Goal: Book appointment/travel/reservation

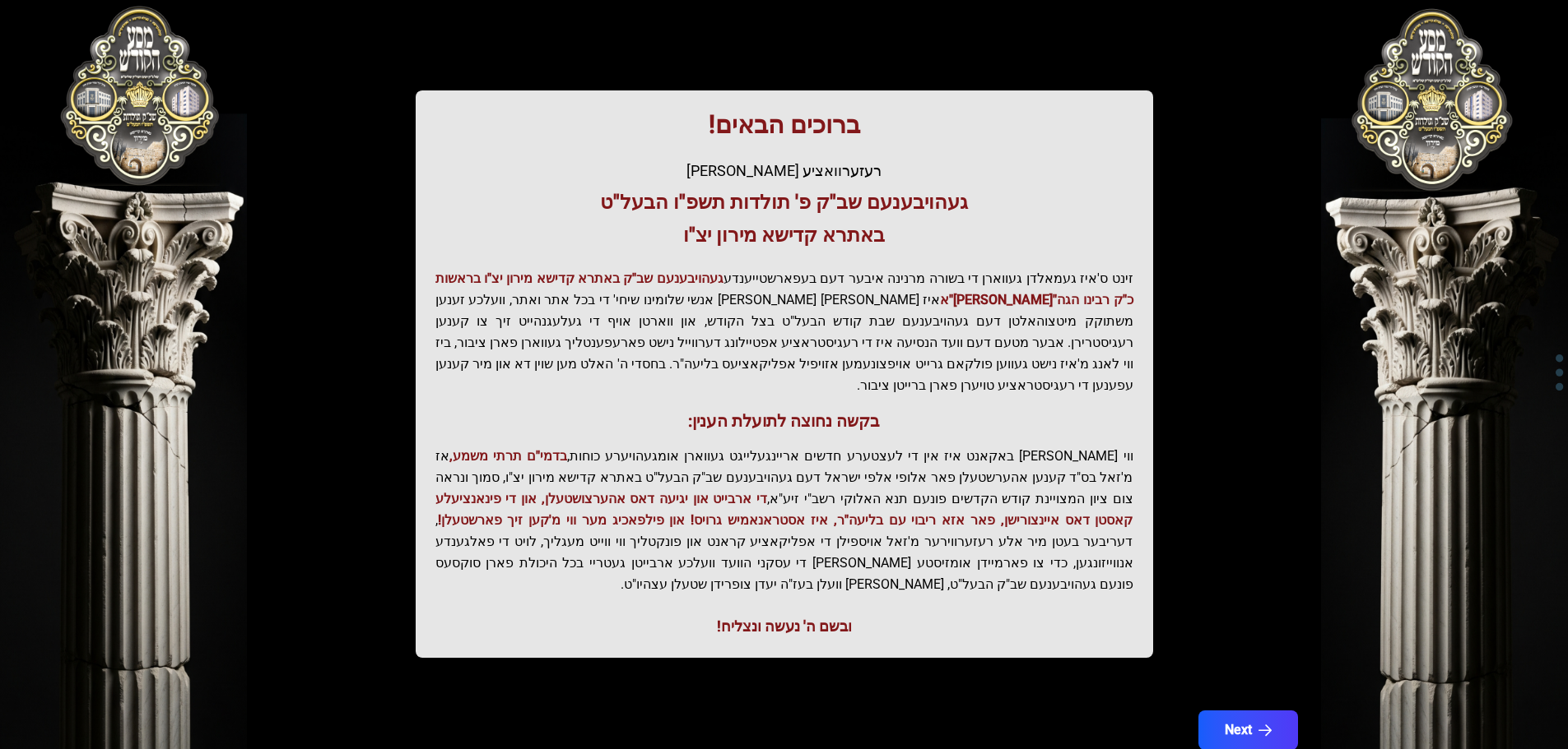
scroll to position [203, 0]
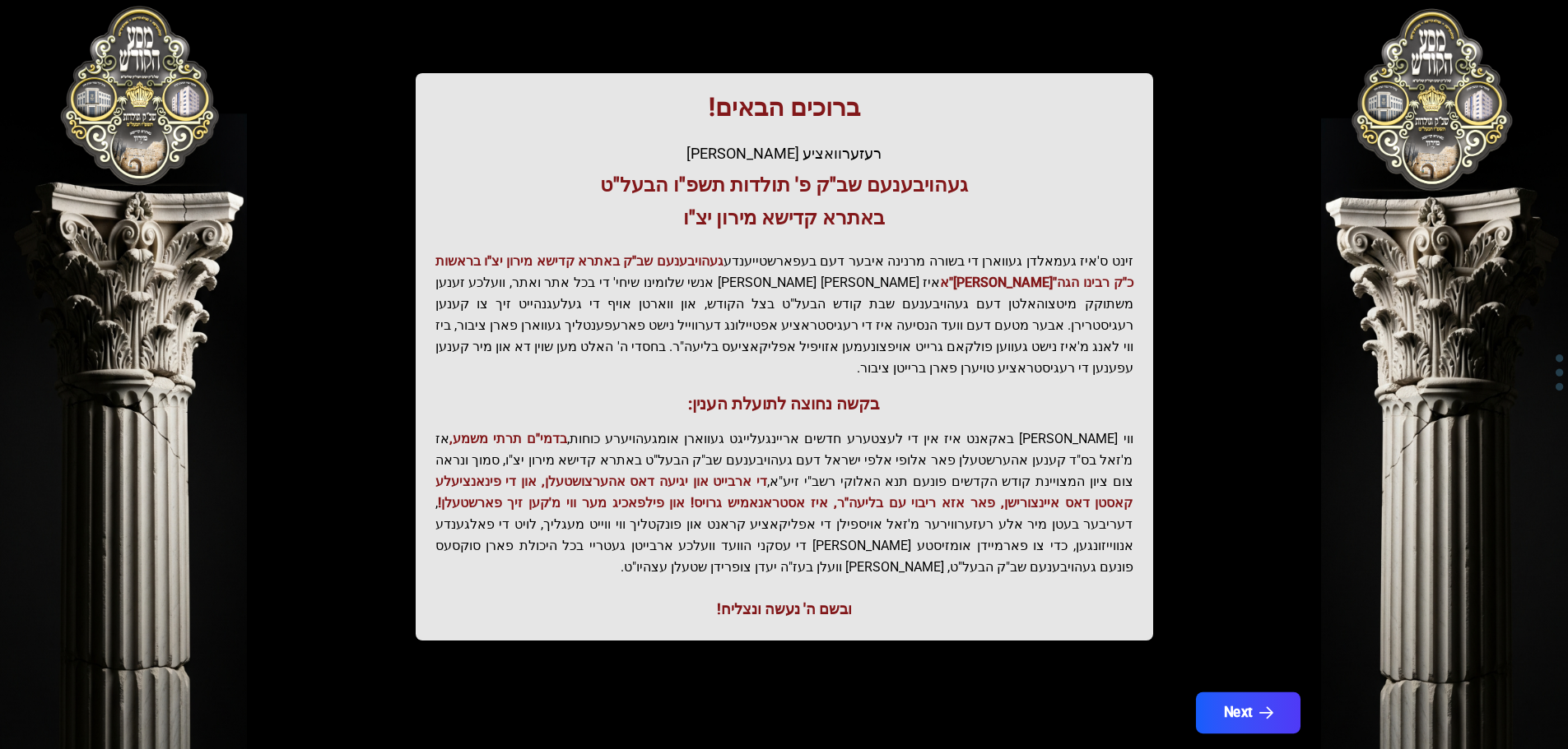
click at [1238, 692] on button "Next" at bounding box center [1247, 713] width 105 height 41
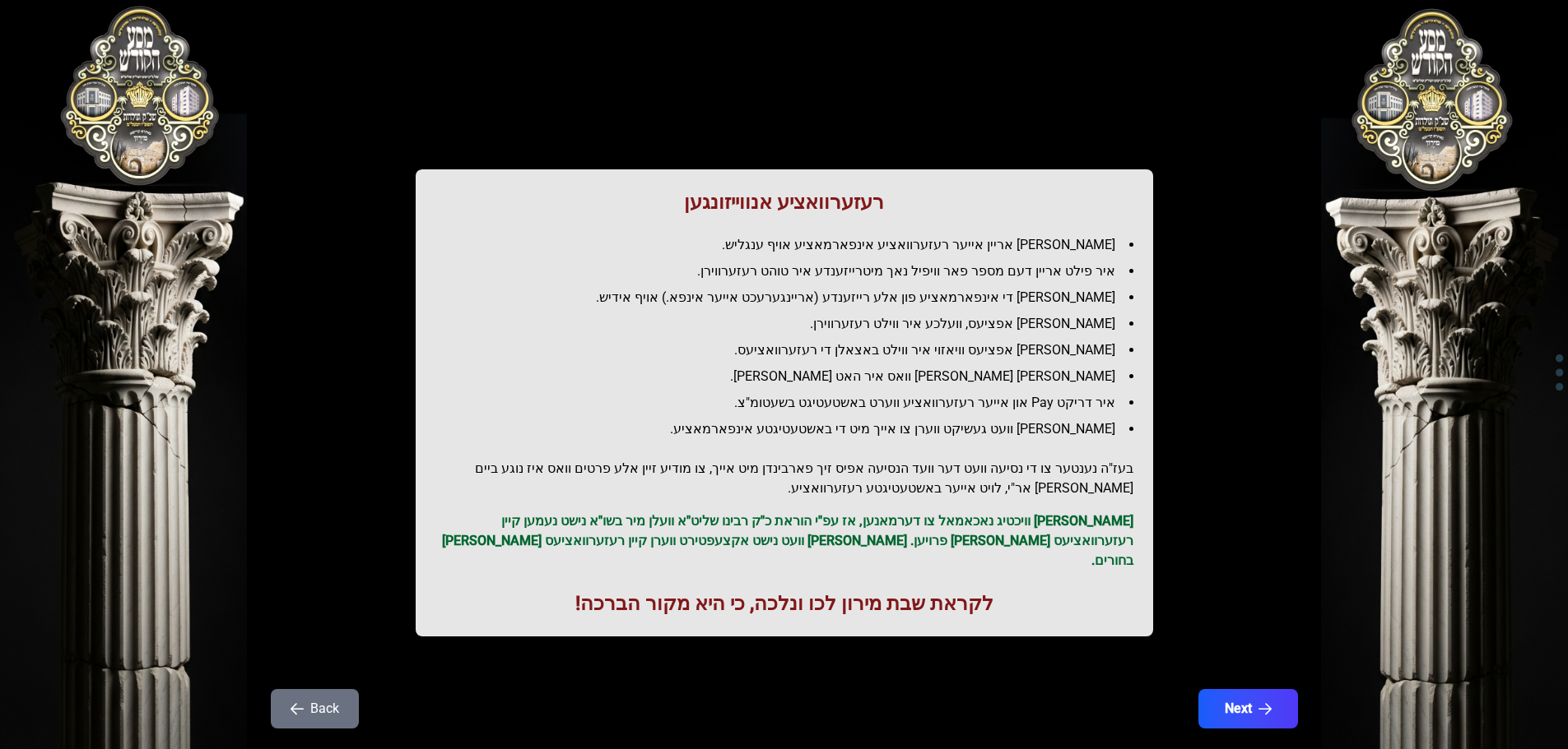
scroll to position [47, 0]
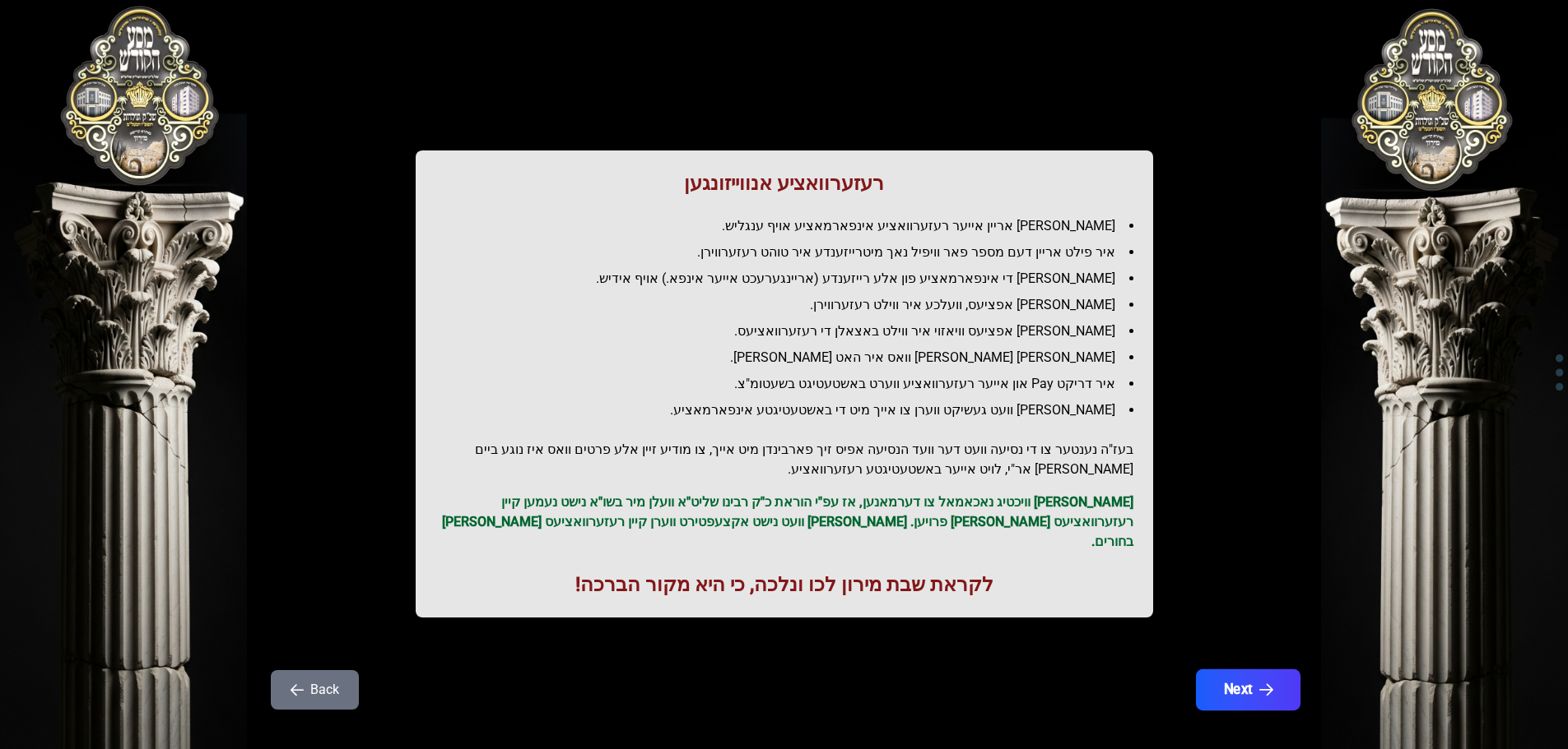
click at [1252, 669] on button "Next" at bounding box center [1247, 690] width 105 height 41
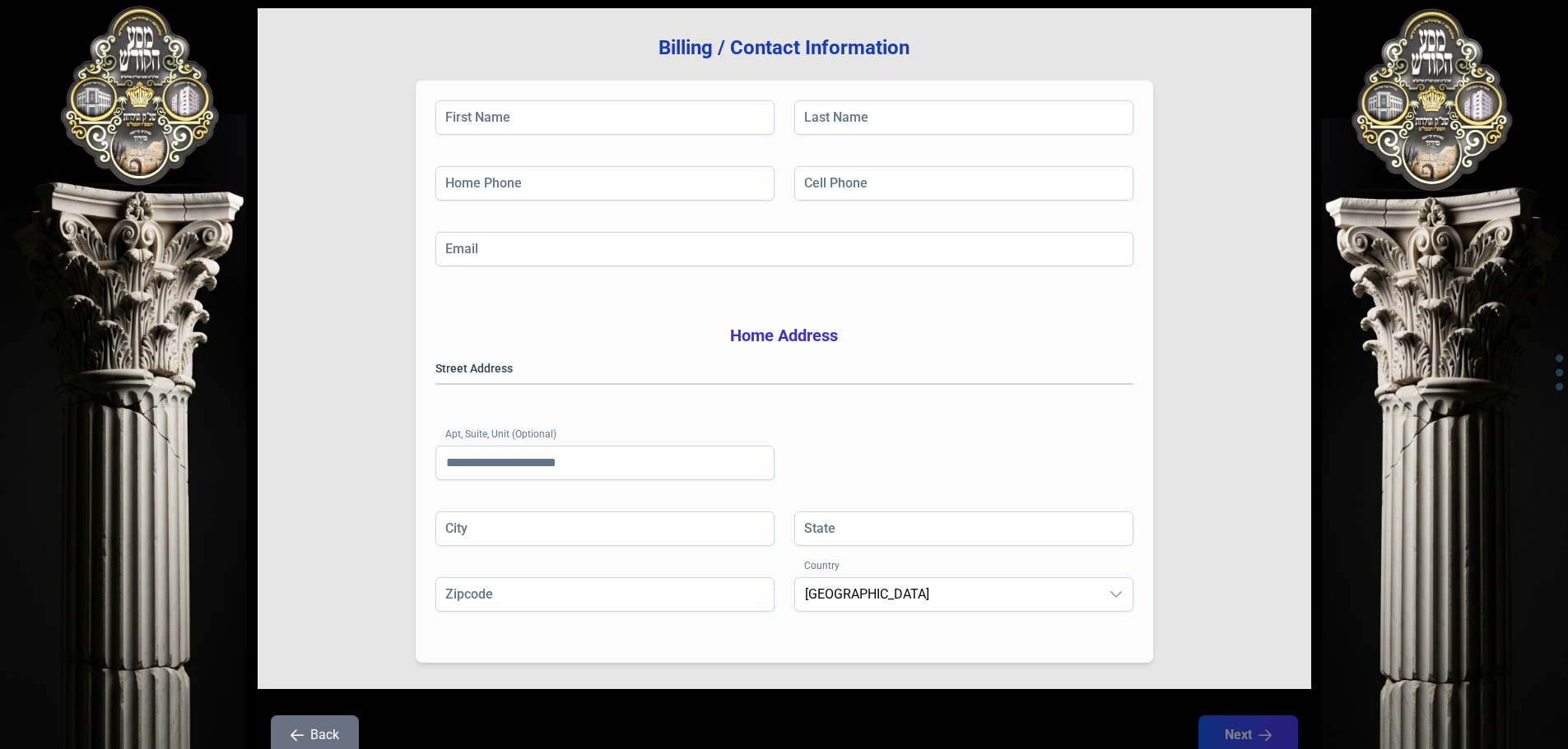
scroll to position [0, 0]
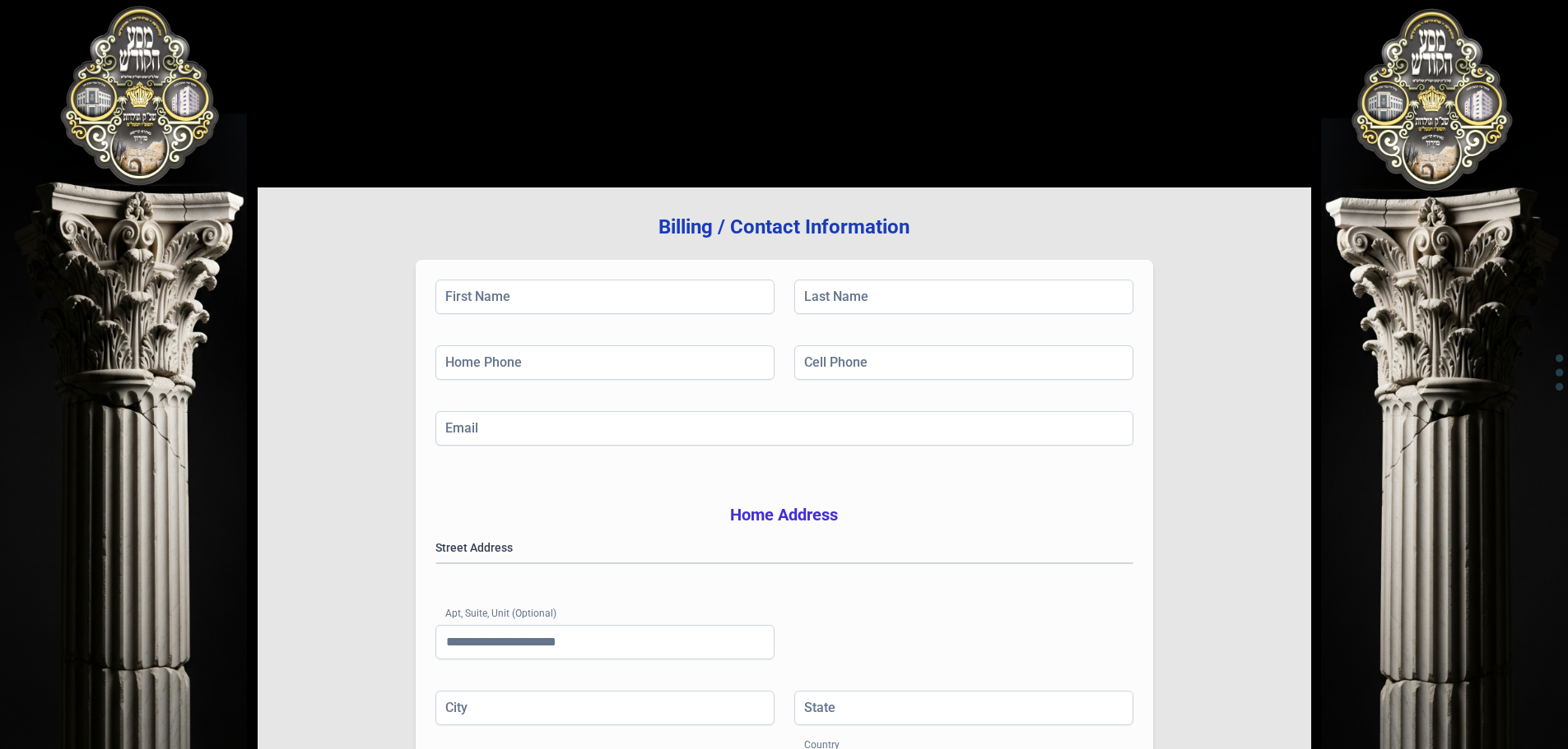
drag, startPoint x: 801, startPoint y: 516, endPoint x: 724, endPoint y: 341, distance: 191.2
click at [800, 509] on h3 "Home Address" at bounding box center [784, 515] width 698 height 23
click at [672, 202] on div "Billing / Contact Information First Name Last Name Home Phone Cell Phone Email …" at bounding box center [784, 529] width 1053 height 681
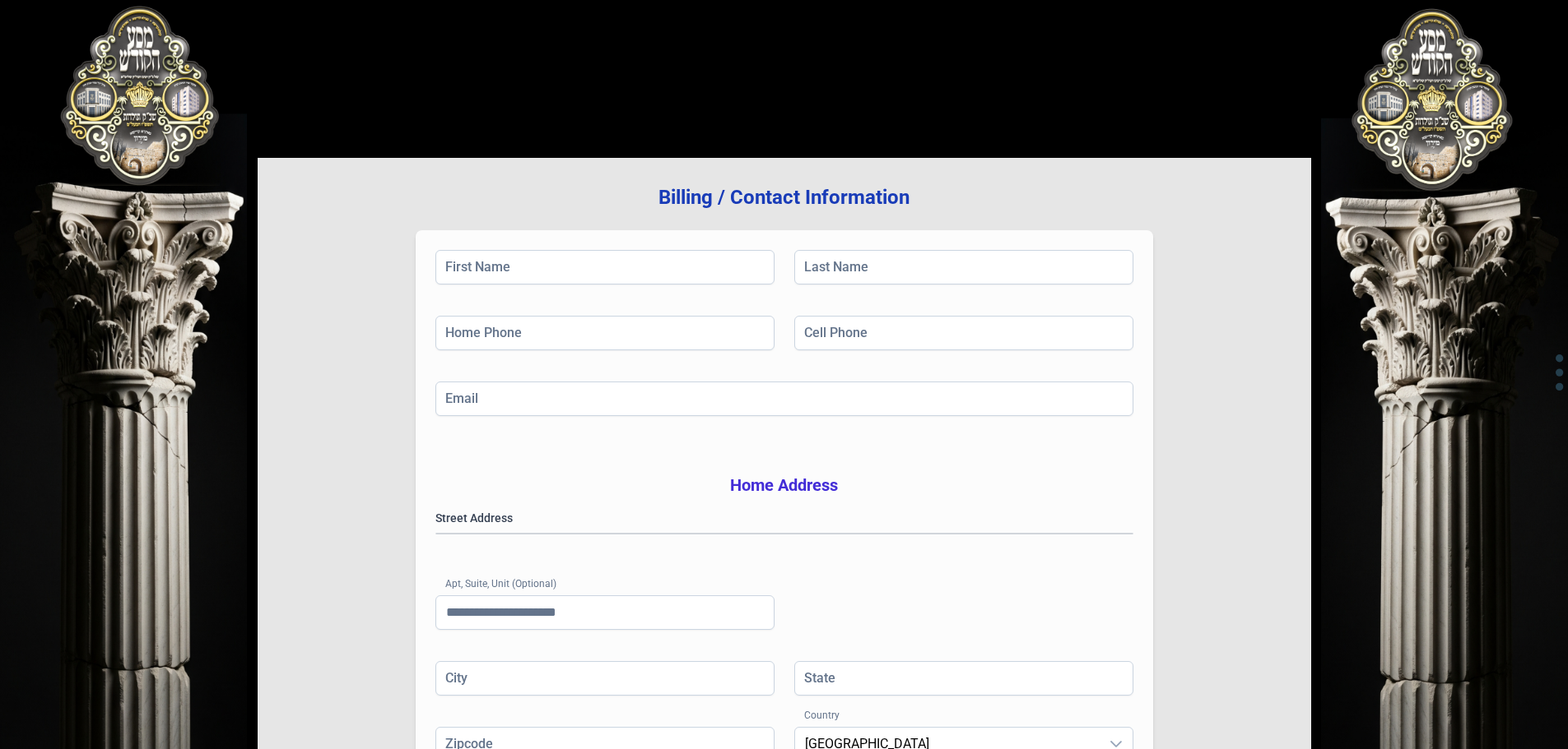
scroll to position [22, 0]
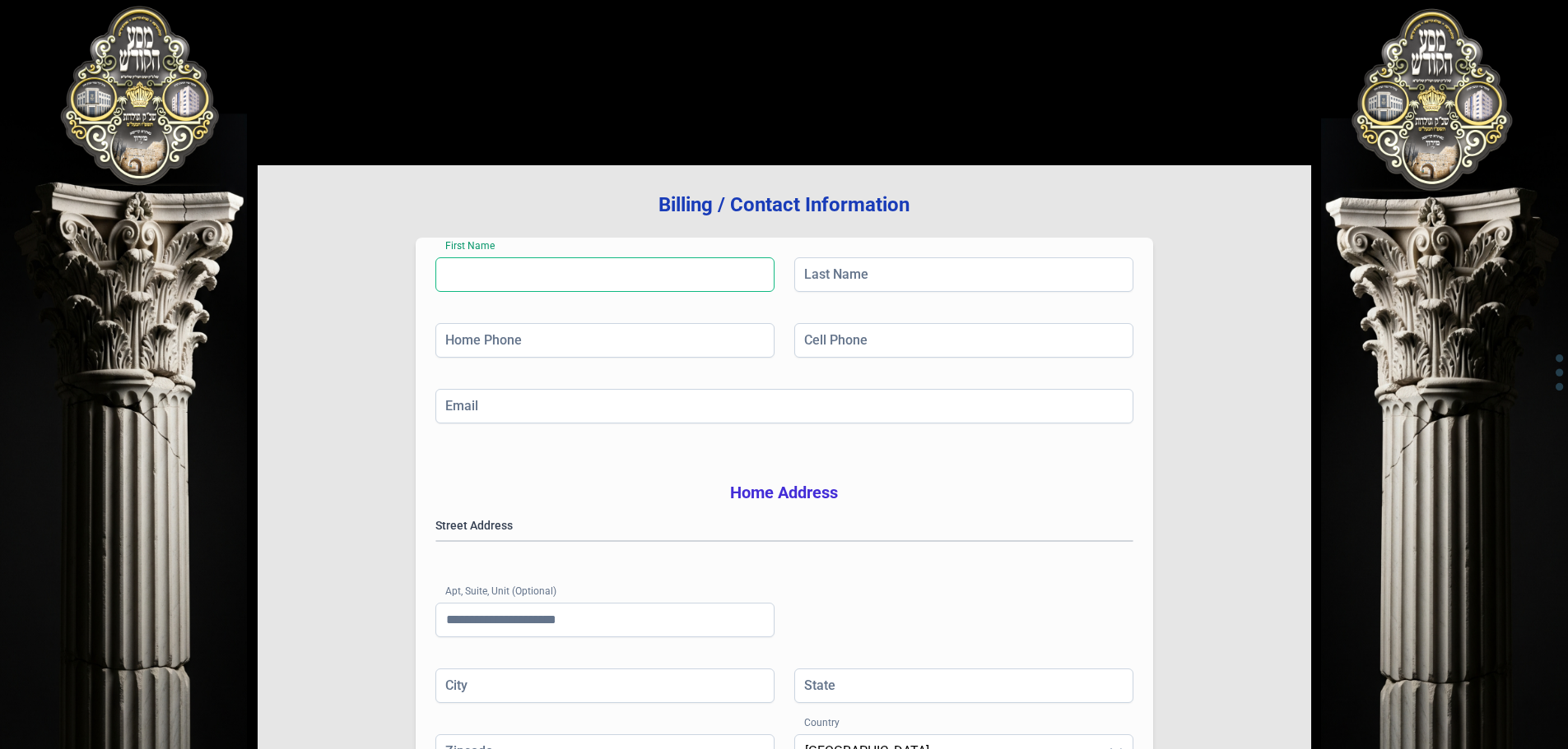
click at [629, 270] on input "First Name" at bounding box center [604, 275] width 339 height 34
type input "******"
click at [853, 278] on input "Last Name" at bounding box center [963, 275] width 339 height 34
type input "*********"
click at [564, 342] on input "Home Phone" at bounding box center [604, 341] width 339 height 34
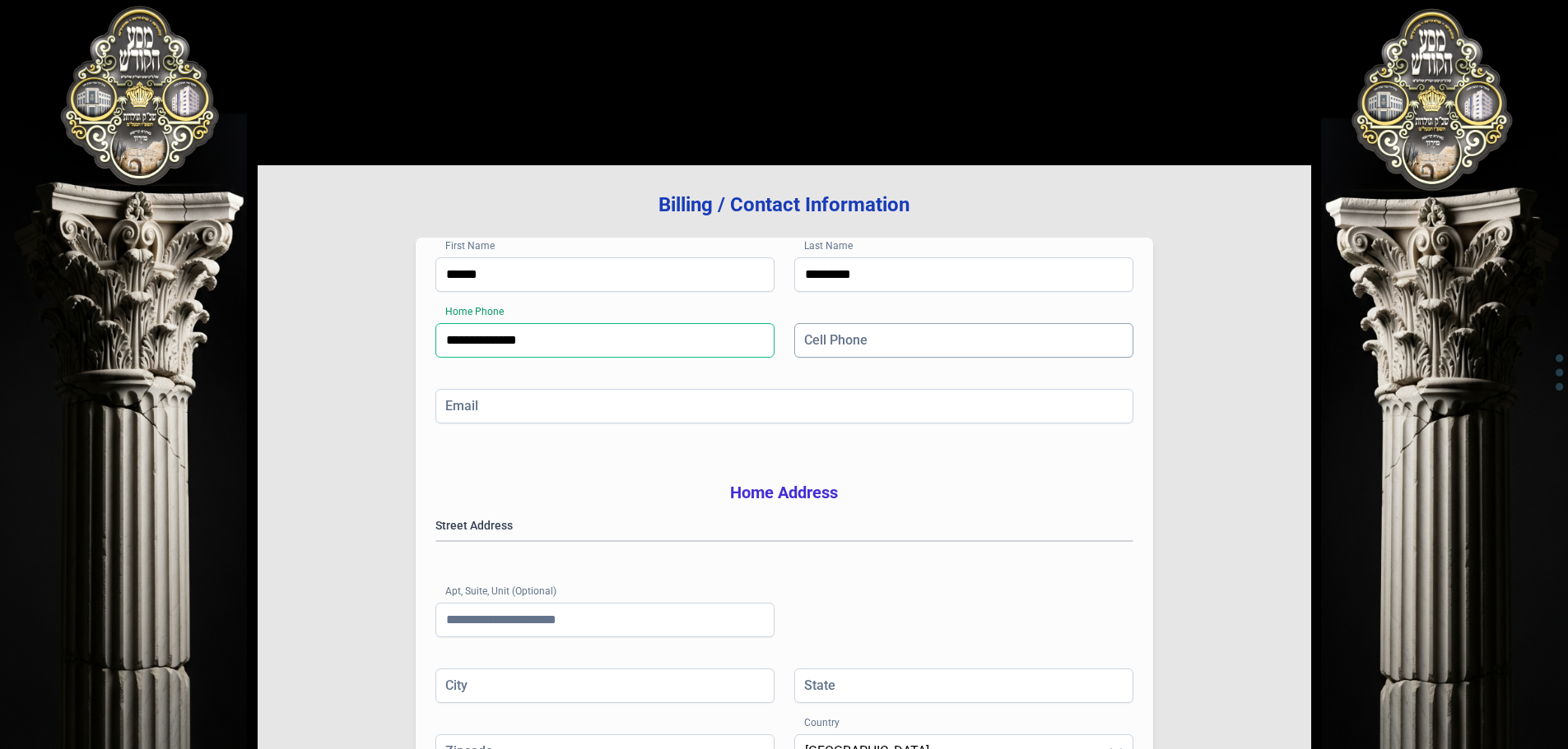
type input "**********"
click at [861, 341] on input "Cell Phone" at bounding box center [963, 341] width 339 height 34
type input "**********"
click at [770, 418] on input "Email" at bounding box center [784, 407] width 698 height 34
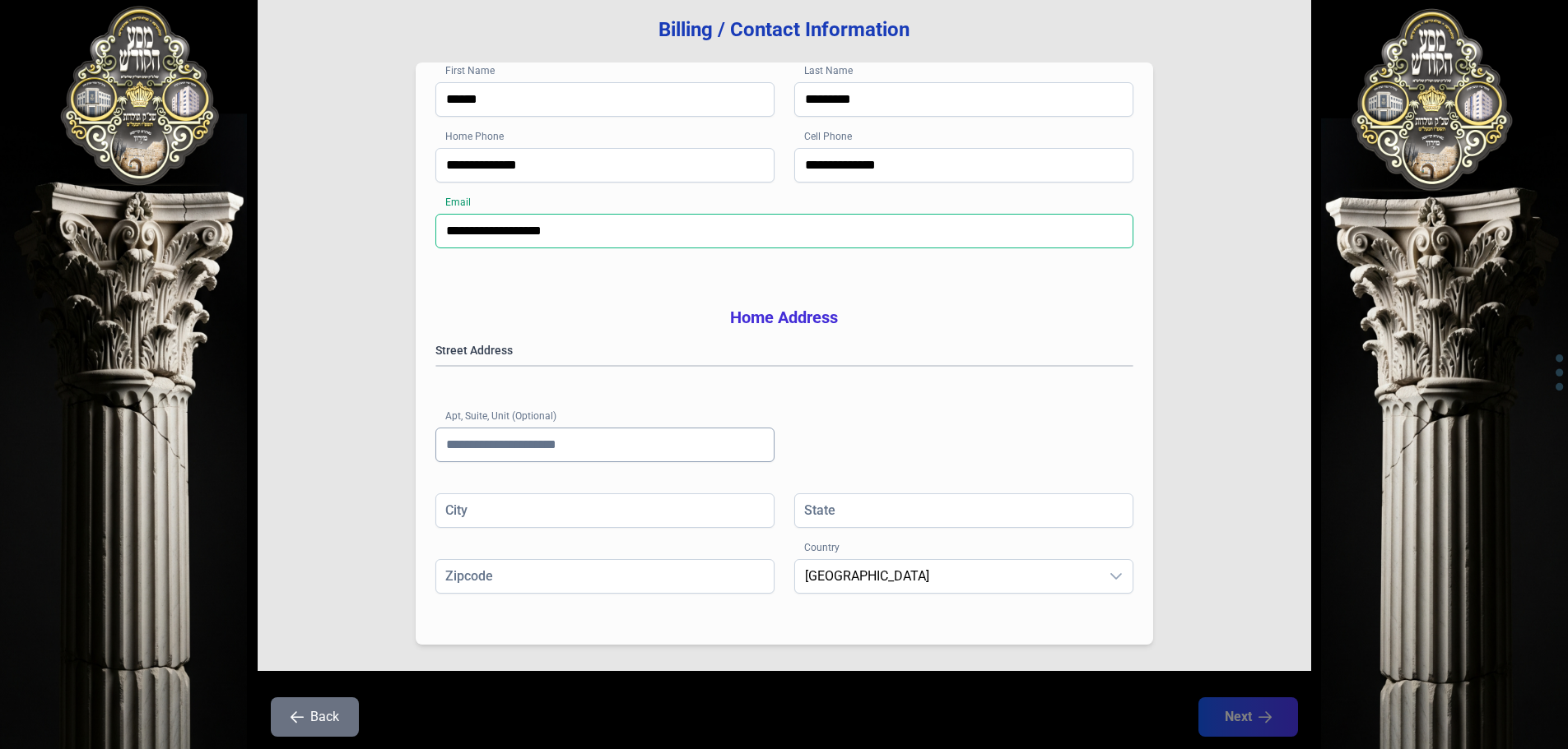
scroll to position [269, 0]
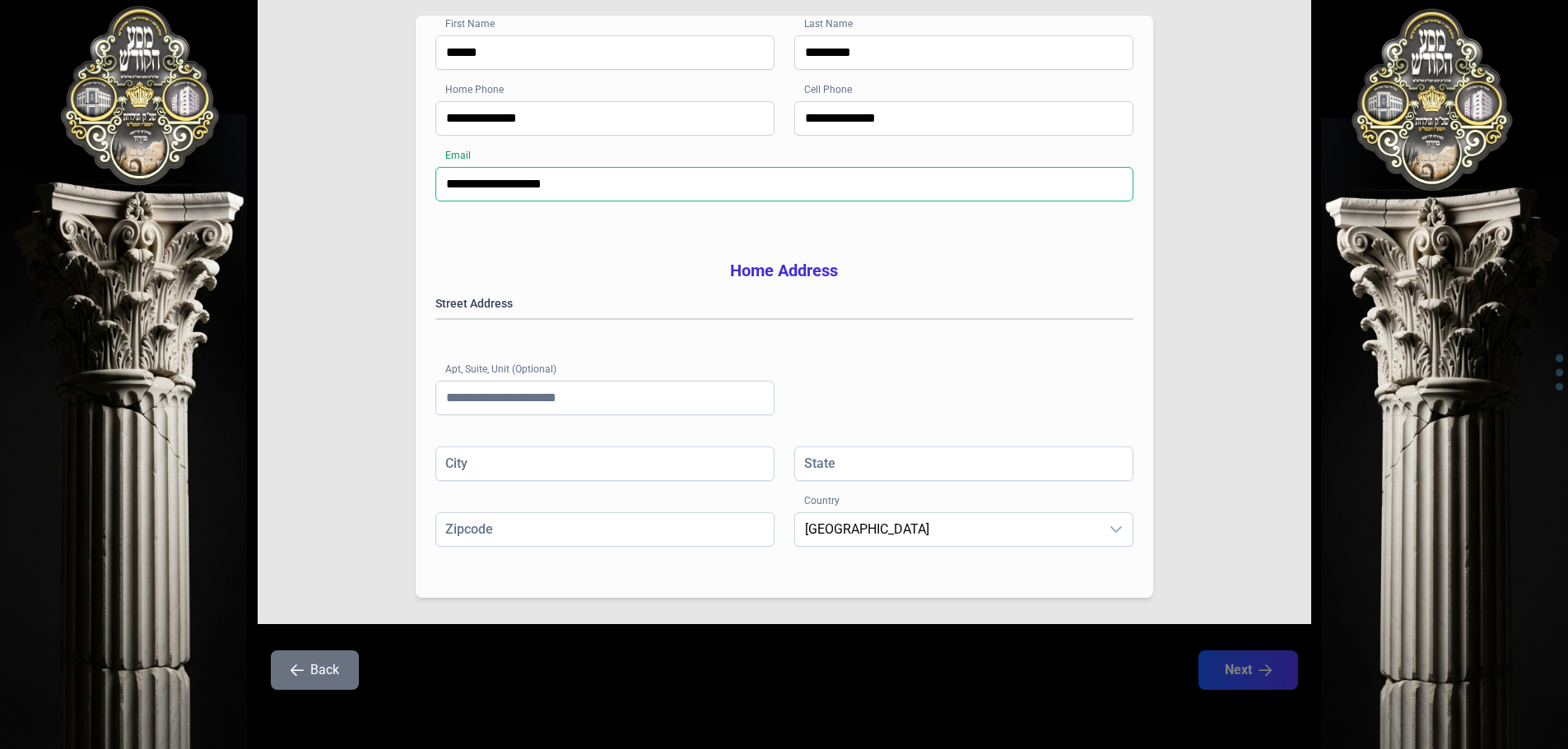
type input "**********"
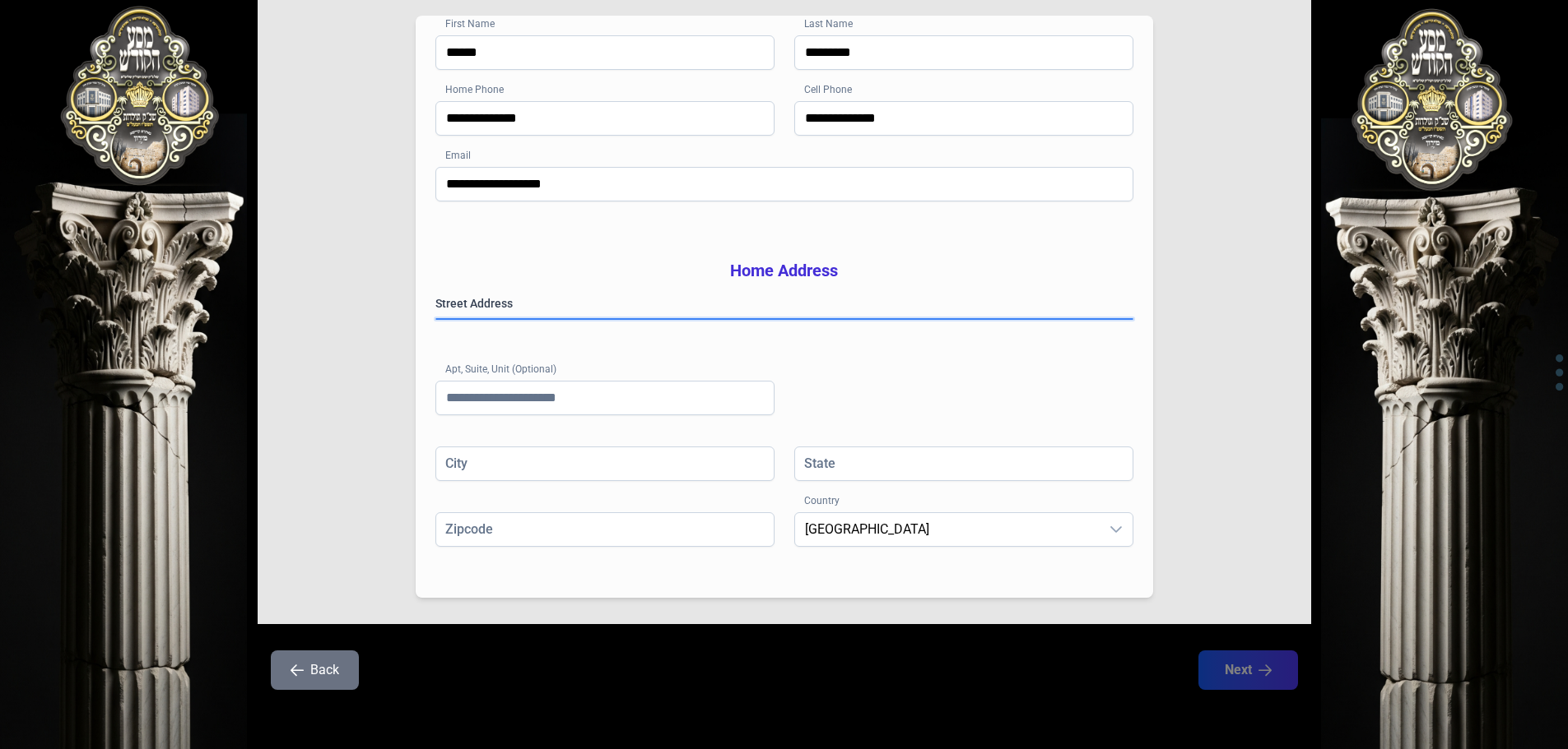
click at [436, 319] on gmp-place-autocomplete at bounding box center [436, 319] width 0 height 0
type input "******"
type input "**"
type input "*****"
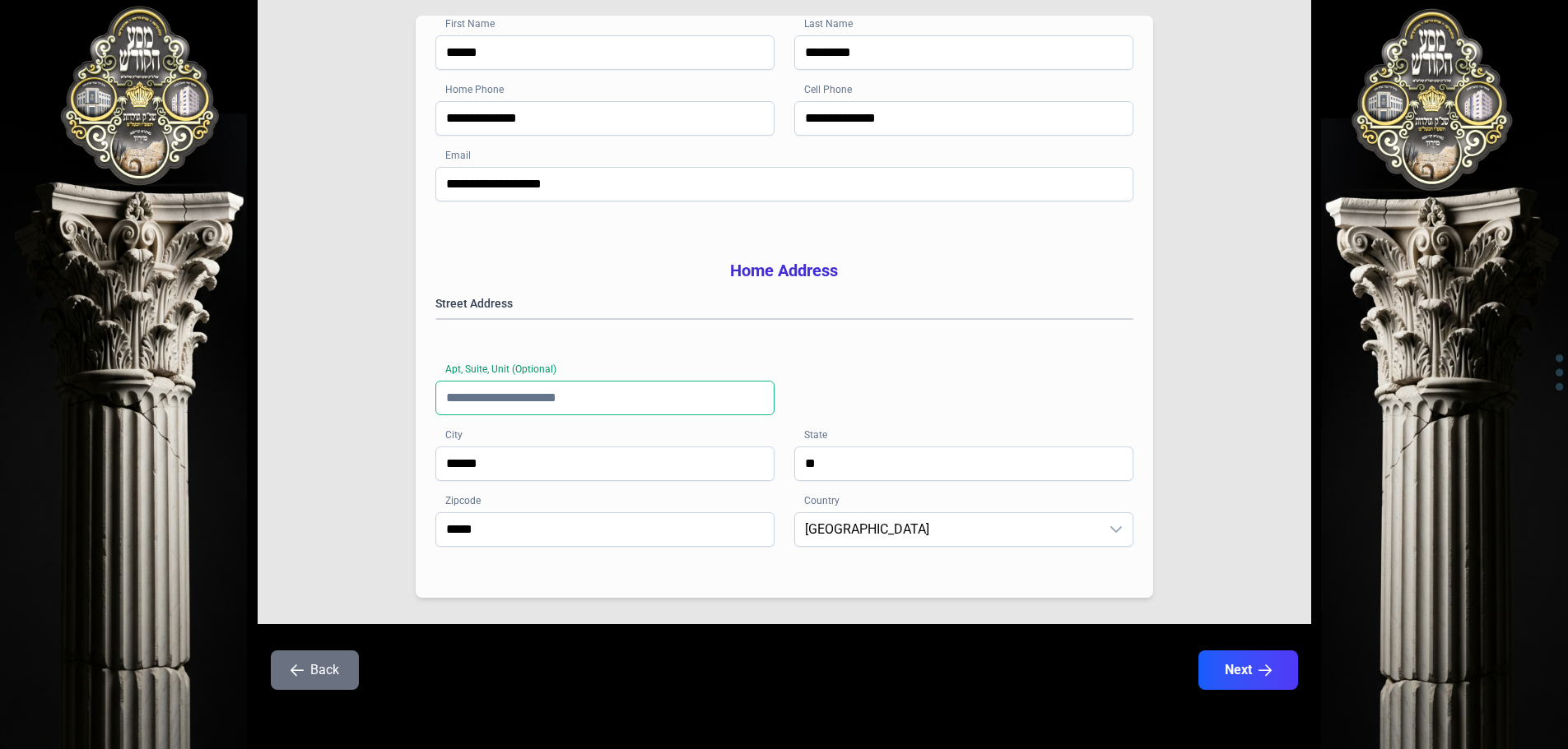
click at [609, 402] on input "Apt, Suite, Unit (Optional)" at bounding box center [604, 398] width 339 height 34
type input "***"
click at [1257, 669] on button "Next" at bounding box center [1247, 670] width 105 height 41
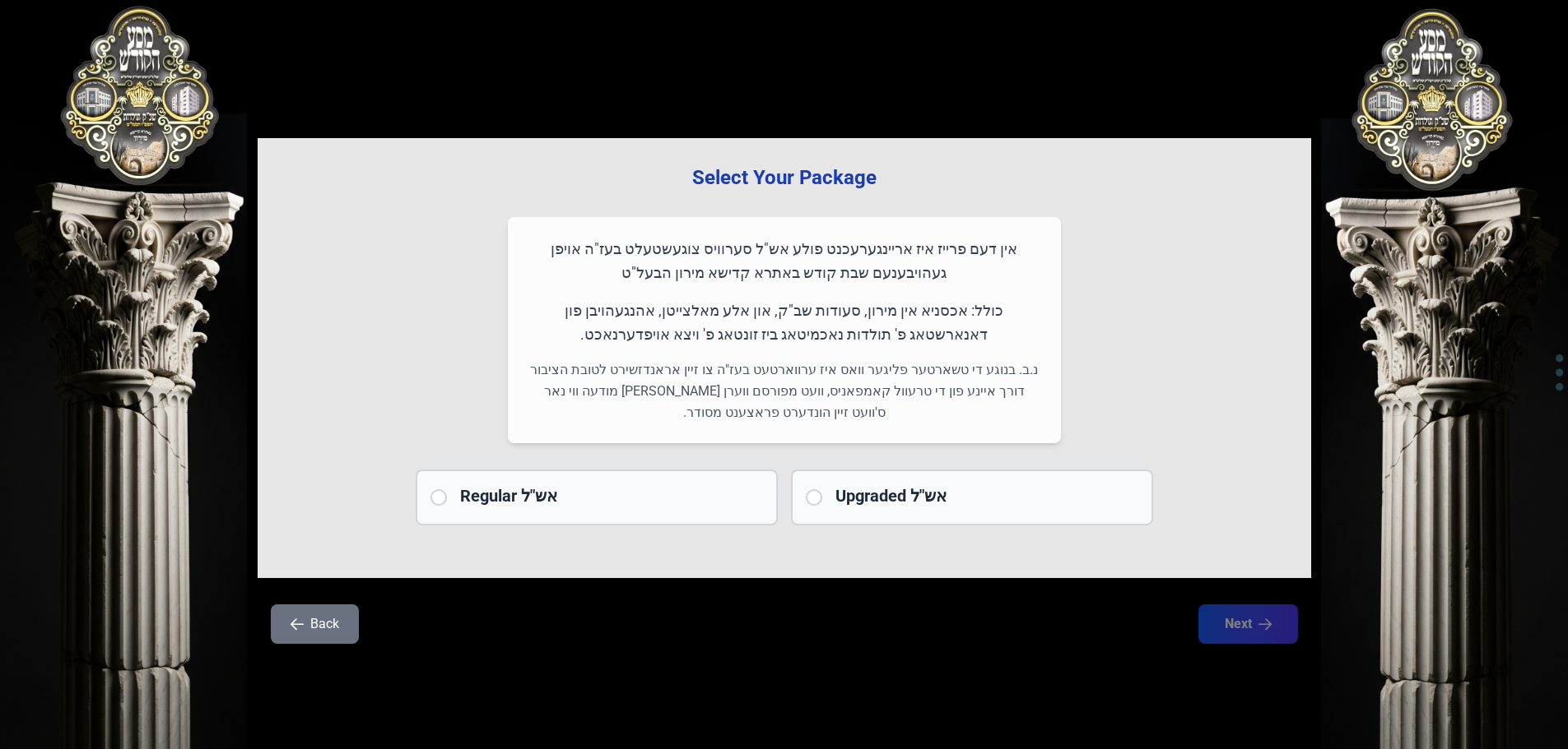
scroll to position [0, 0]
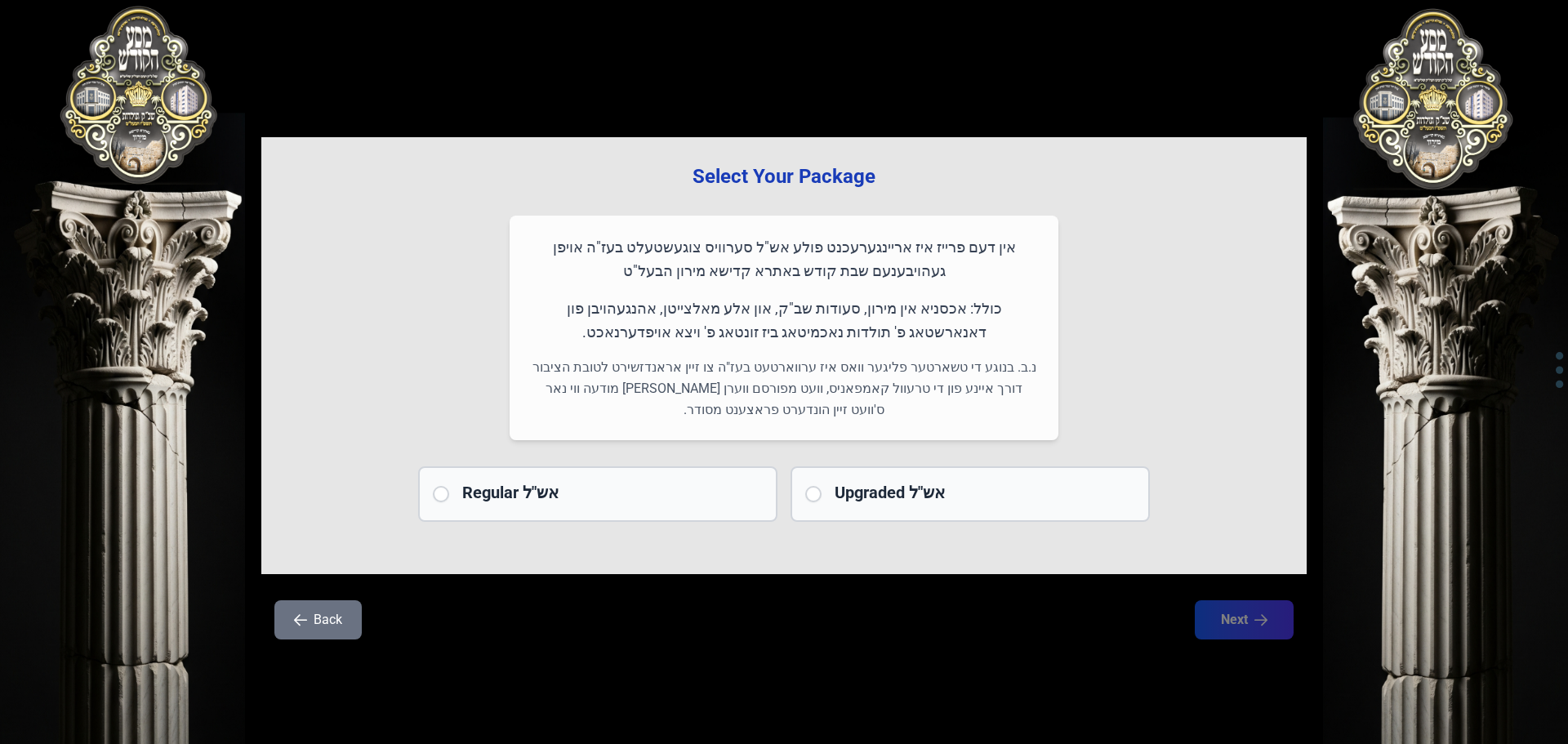
drag, startPoint x: 1023, startPoint y: 312, endPoint x: 535, endPoint y: 329, distance: 488.3
click at [535, 329] on p "כולל: אכסניא אין מירון, סעודות שב"ק, און אלע מאלצייטן, אהנגעהויבן פון דאנארשטאג…" at bounding box center [784, 320] width 509 height 49
click at [477, 500] on h2 "Regular אש"ל" at bounding box center [612, 493] width 301 height 23
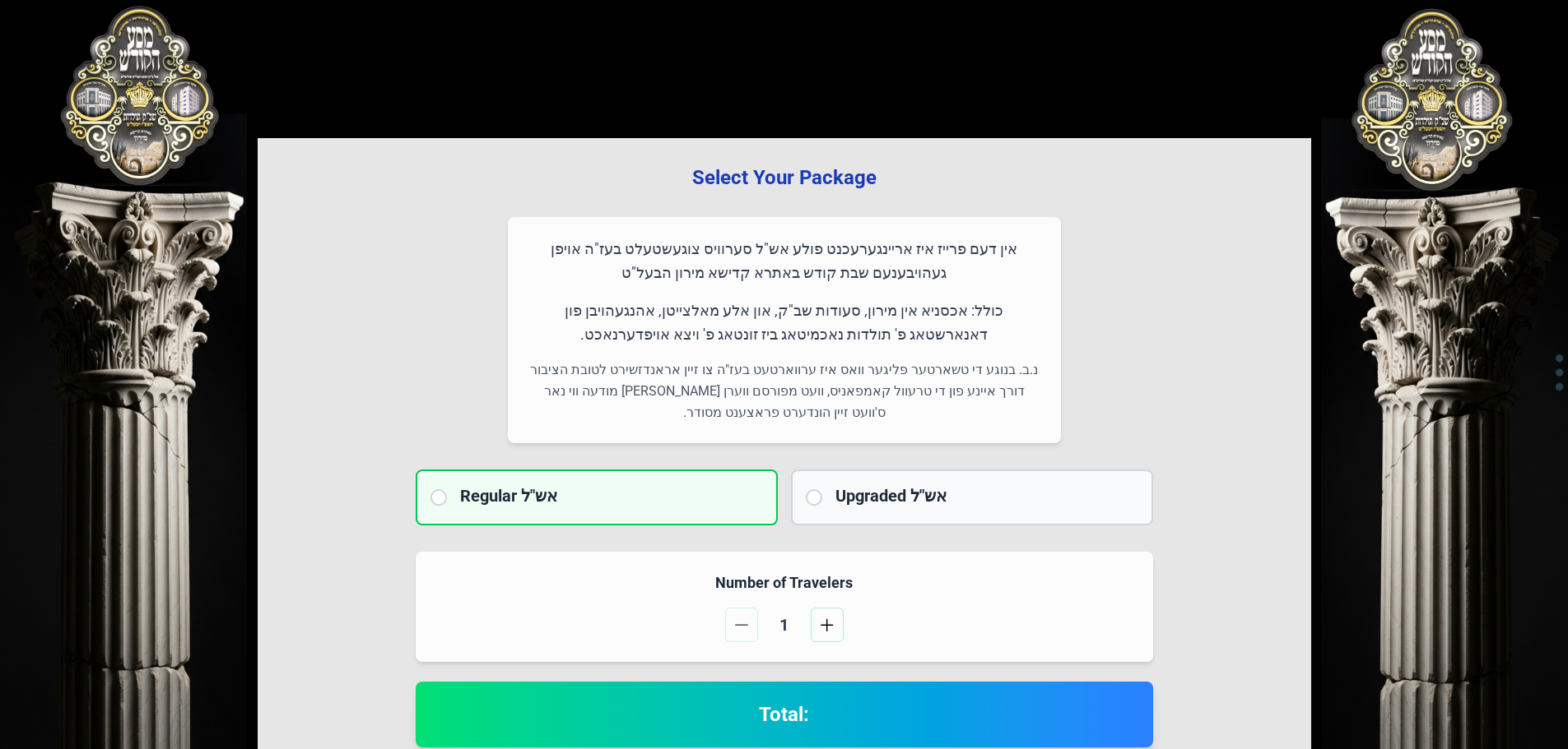
click at [935, 508] on div "Upgraded אש"ל" at bounding box center [986, 498] width 303 height 27
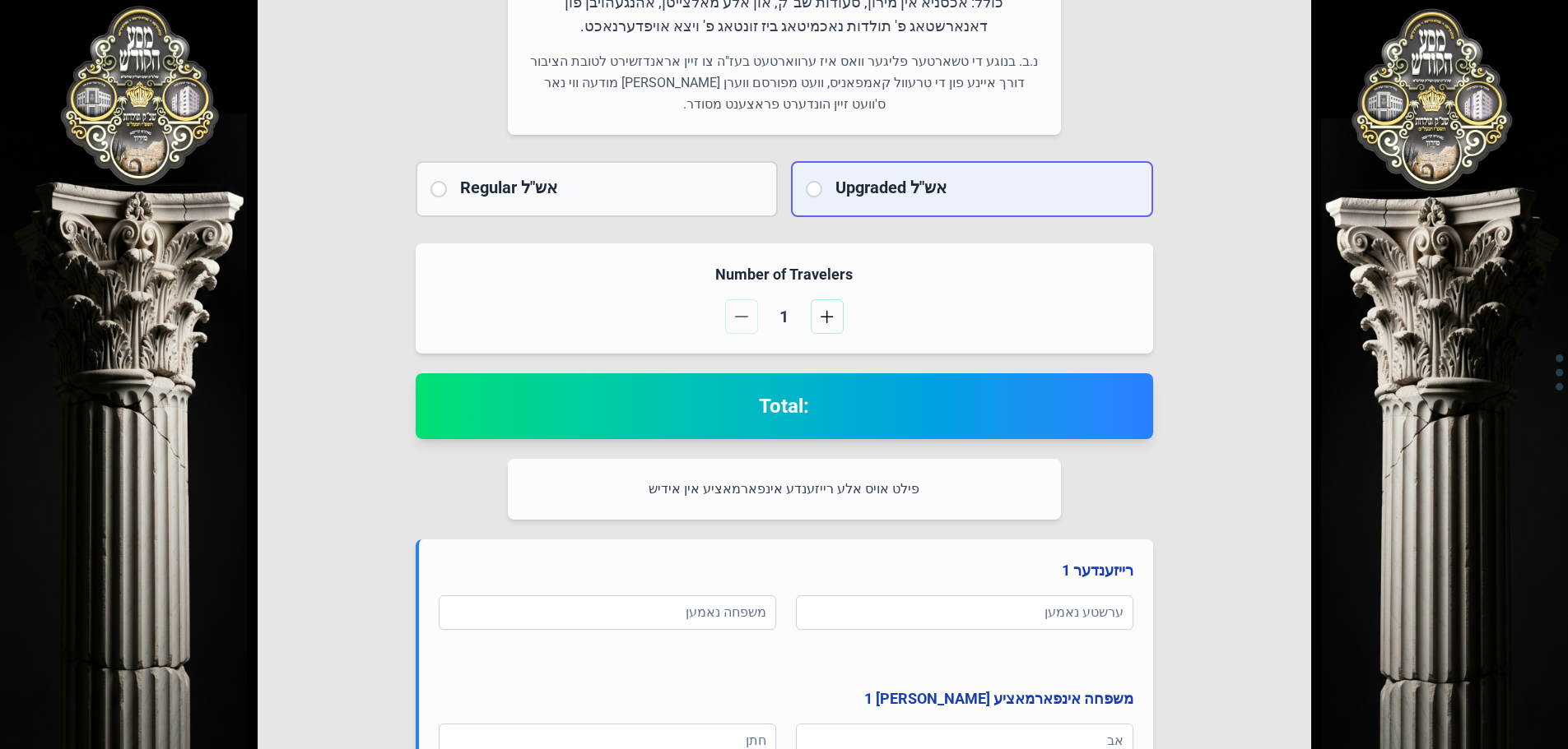
scroll to position [329, 0]
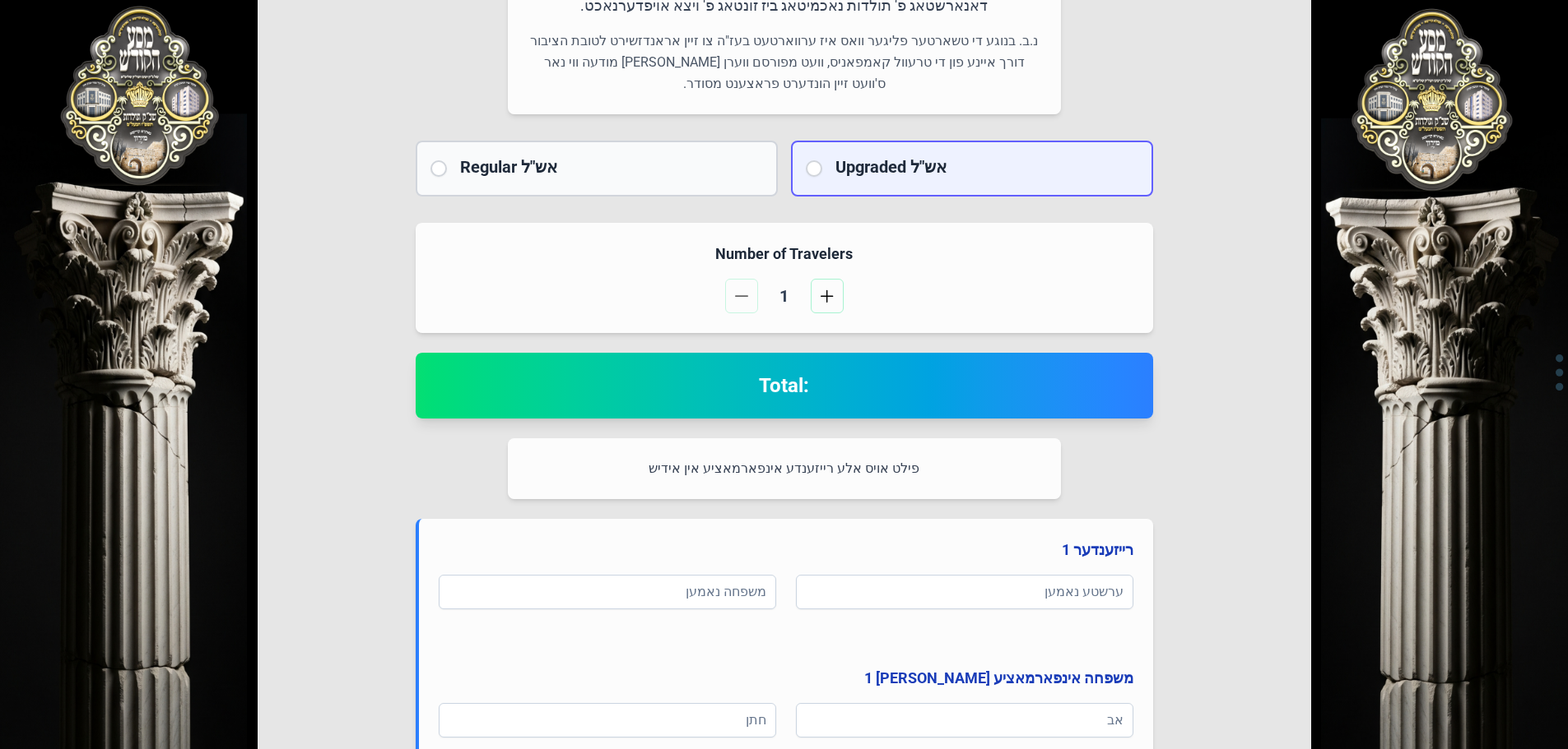
click at [706, 161] on h2 "Regular אש"ל" at bounding box center [611, 166] width 303 height 23
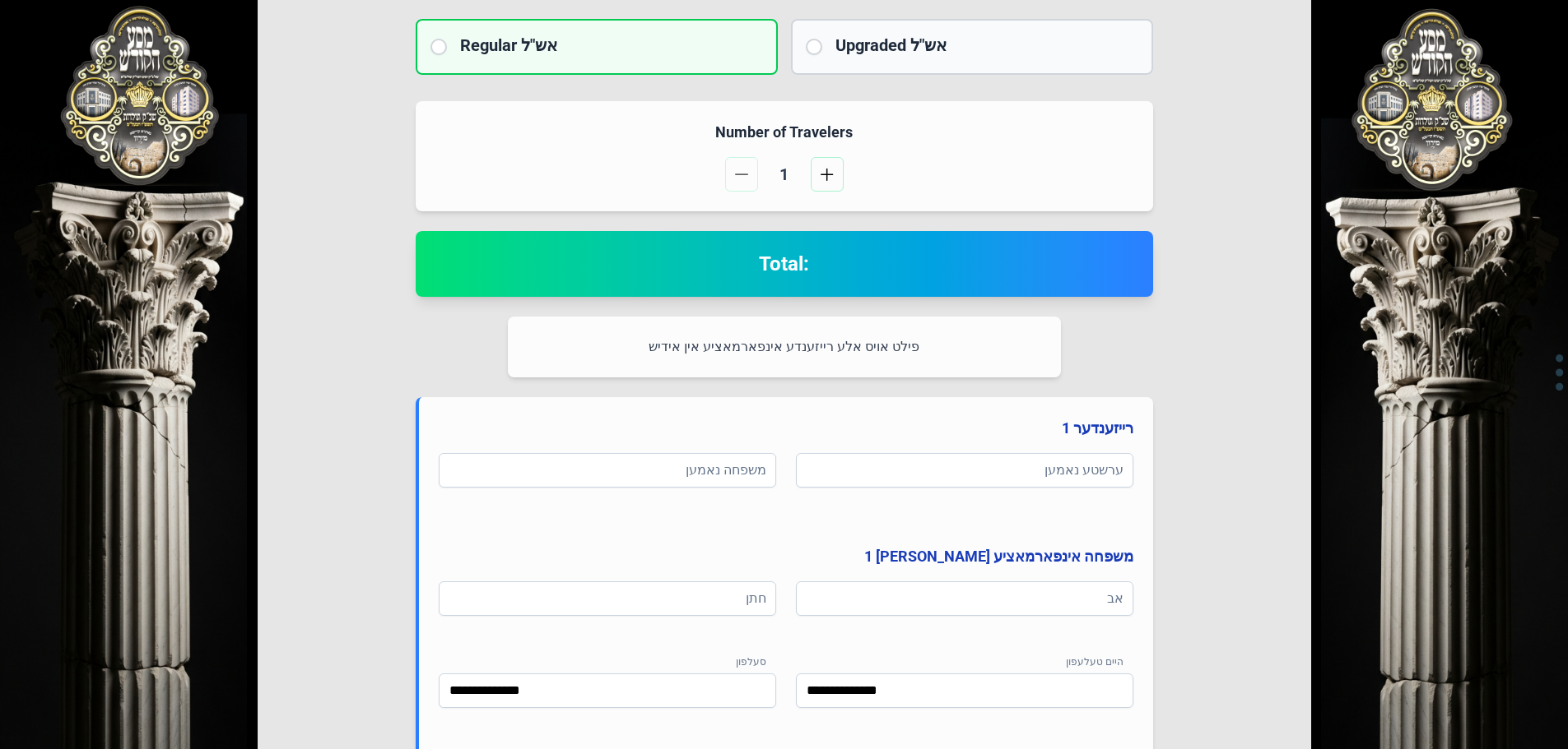
scroll to position [576, 0]
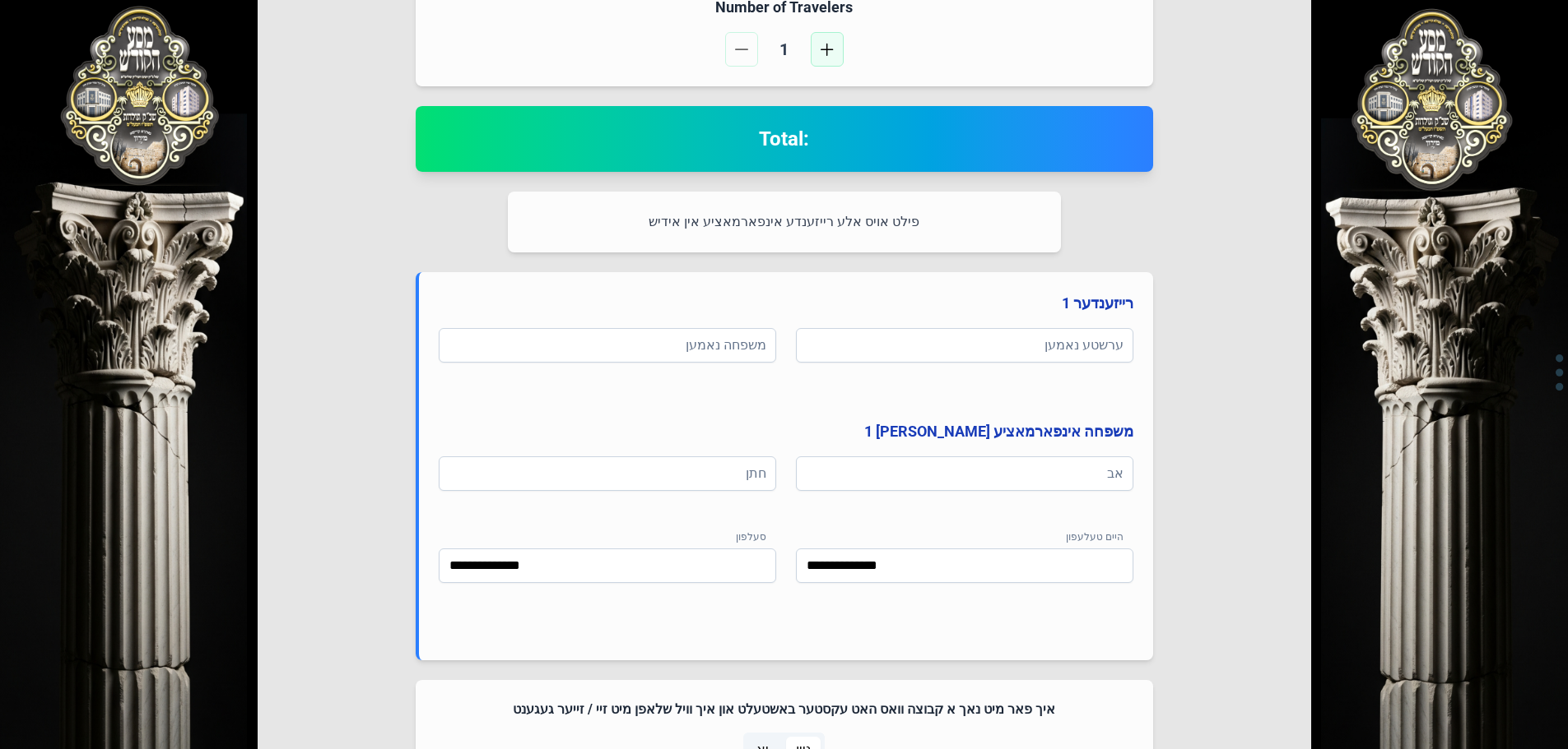
click at [820, 51] on span "button" at bounding box center [826, 49] width 13 height 13
click at [748, 55] on button "button" at bounding box center [742, 49] width 33 height 34
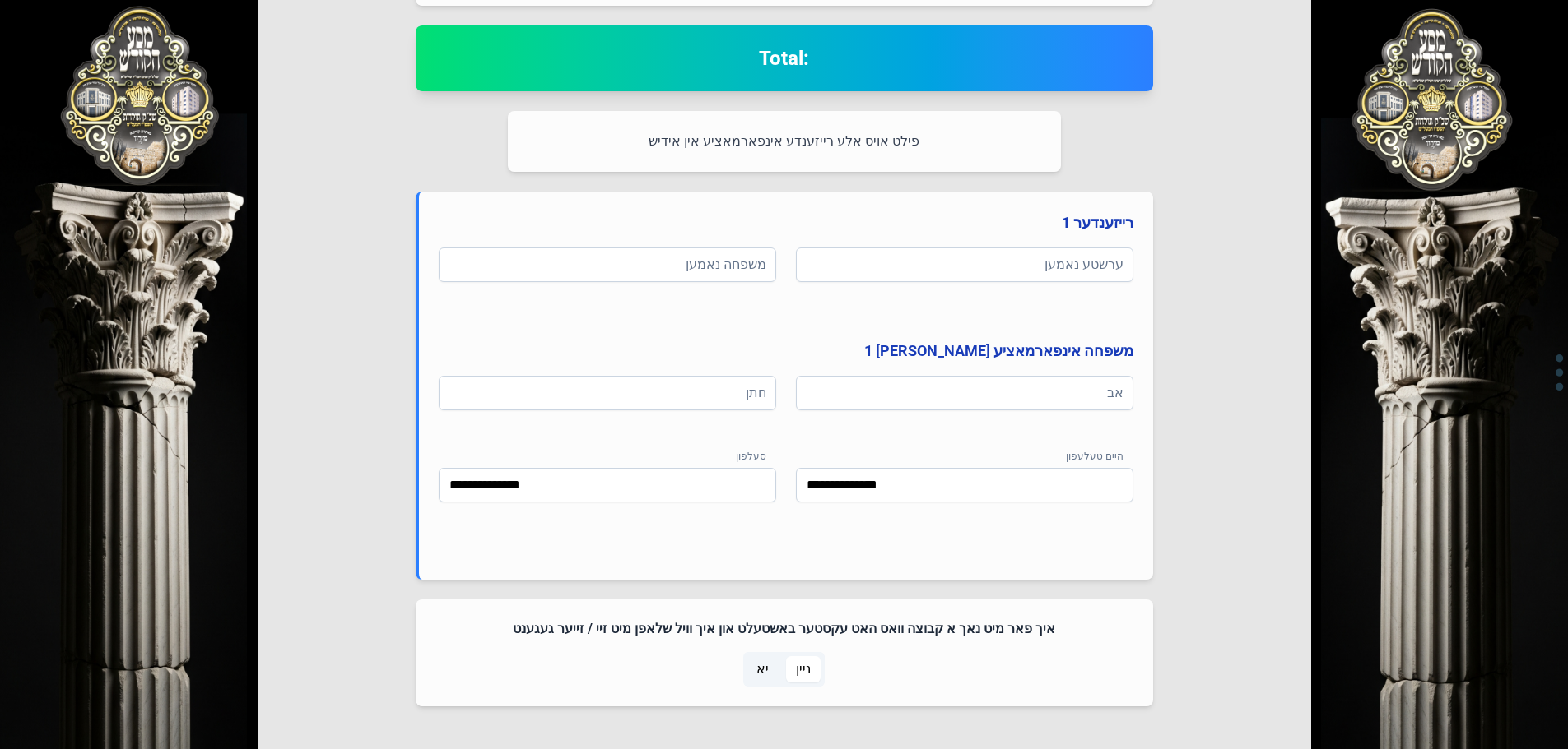
scroll to position [620, 0]
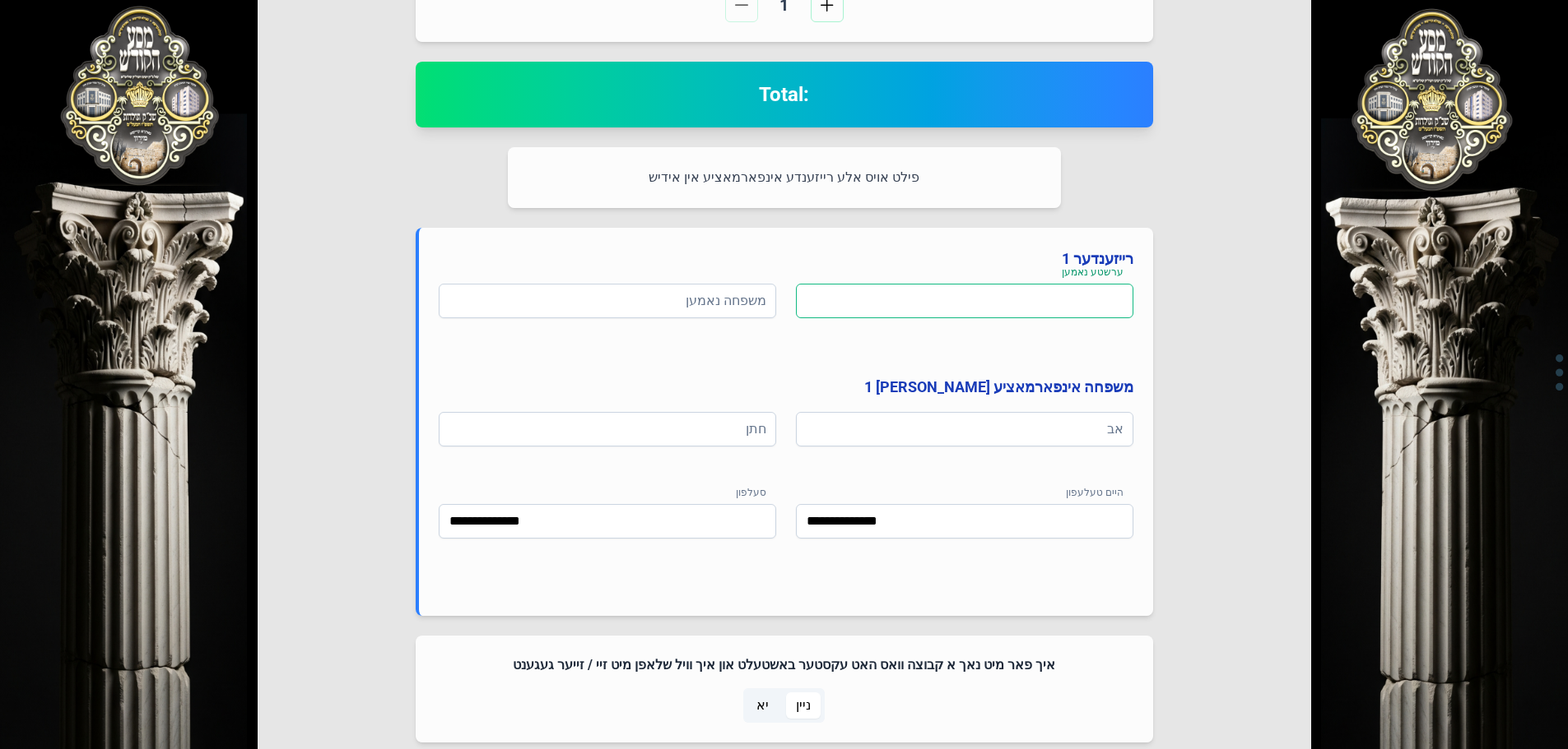
click at [1019, 307] on input at bounding box center [964, 301] width 337 height 34
type input "*****"
click at [766, 300] on input at bounding box center [607, 301] width 337 height 34
type input "*********"
click at [958, 432] on input at bounding box center [964, 429] width 337 height 34
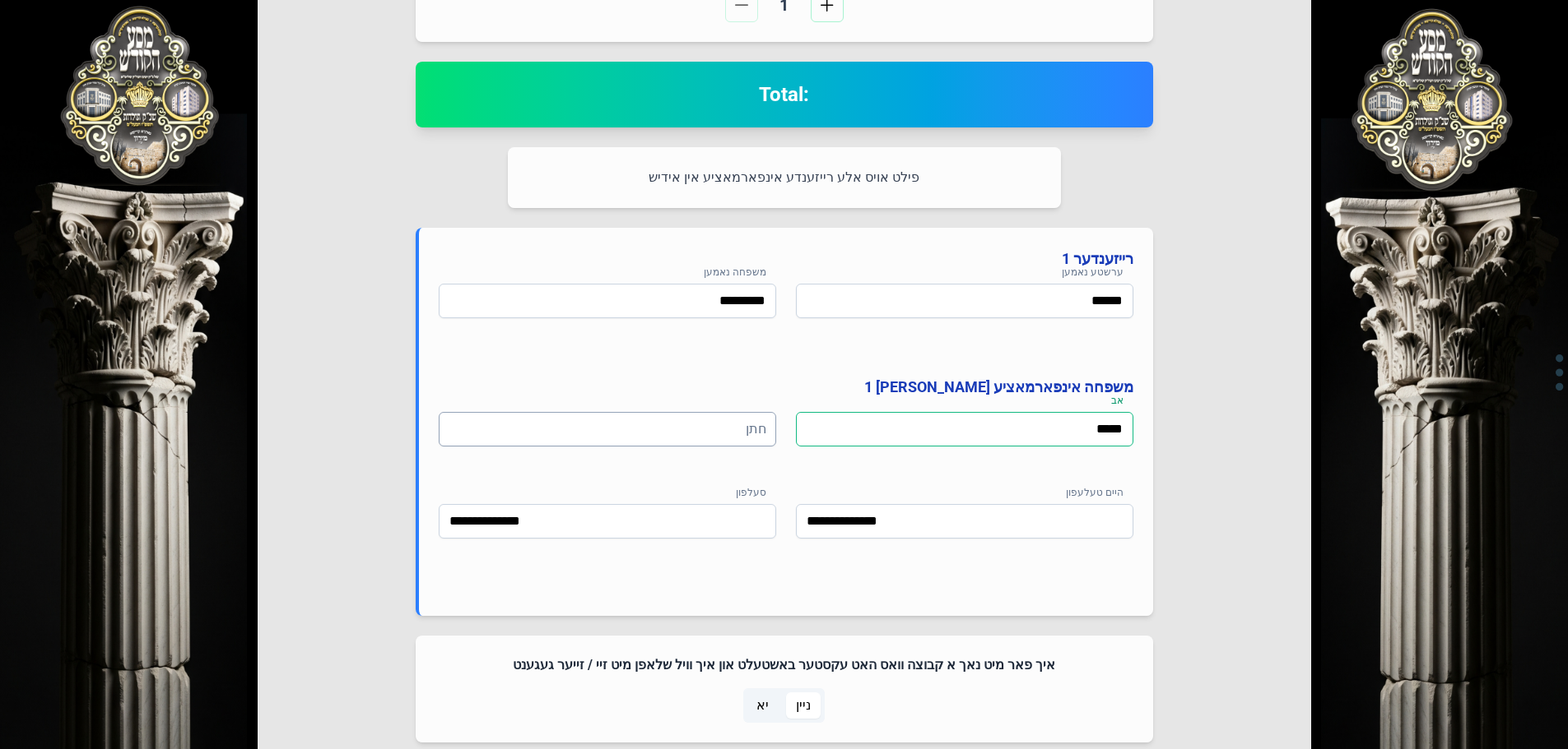
type input "*****"
click at [743, 426] on input at bounding box center [607, 429] width 337 height 34
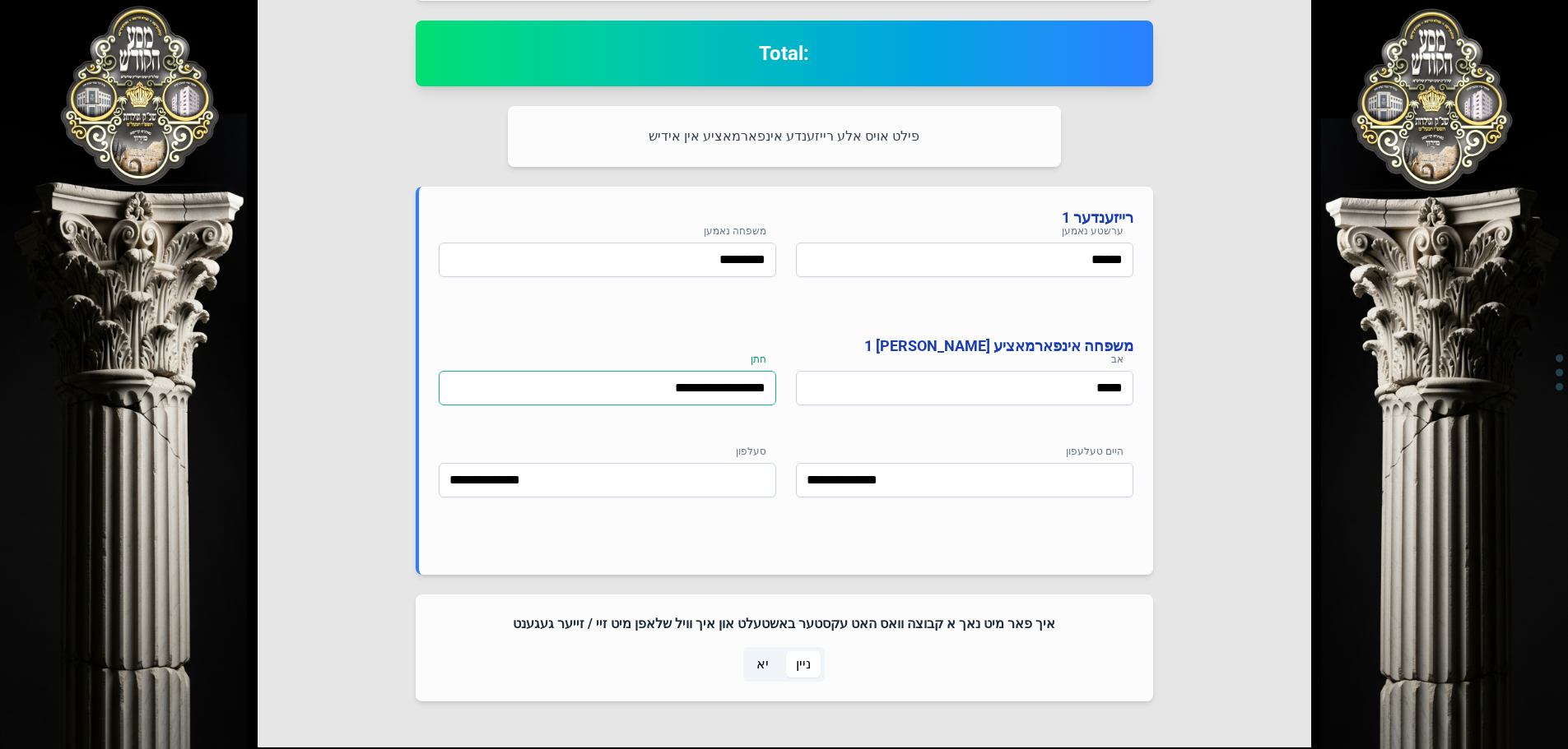
scroll to position [785, 0]
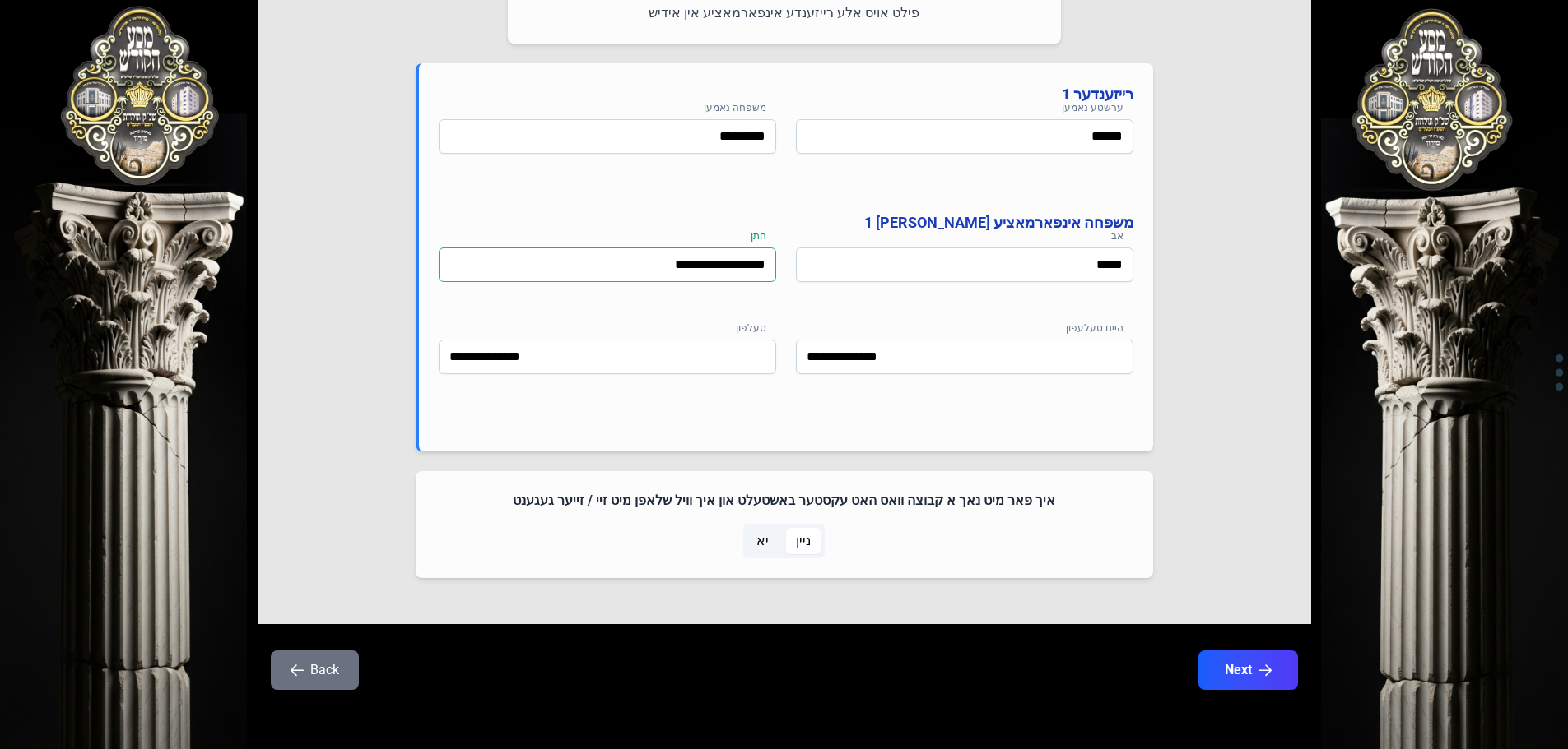
type input "**********"
click at [755, 539] on span "יא" at bounding box center [762, 541] width 32 height 27
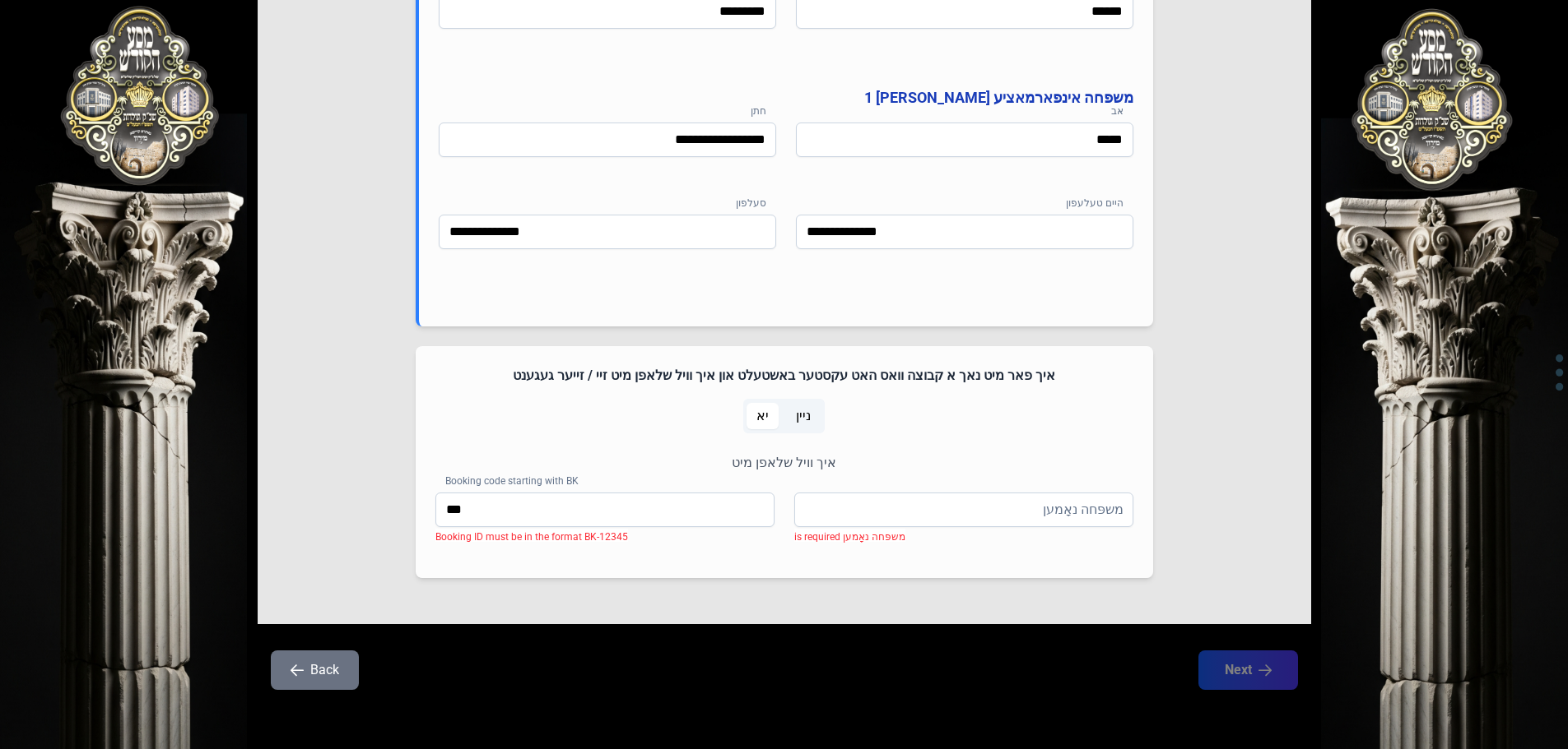
click at [810, 418] on span "ניין" at bounding box center [803, 416] width 34 height 27
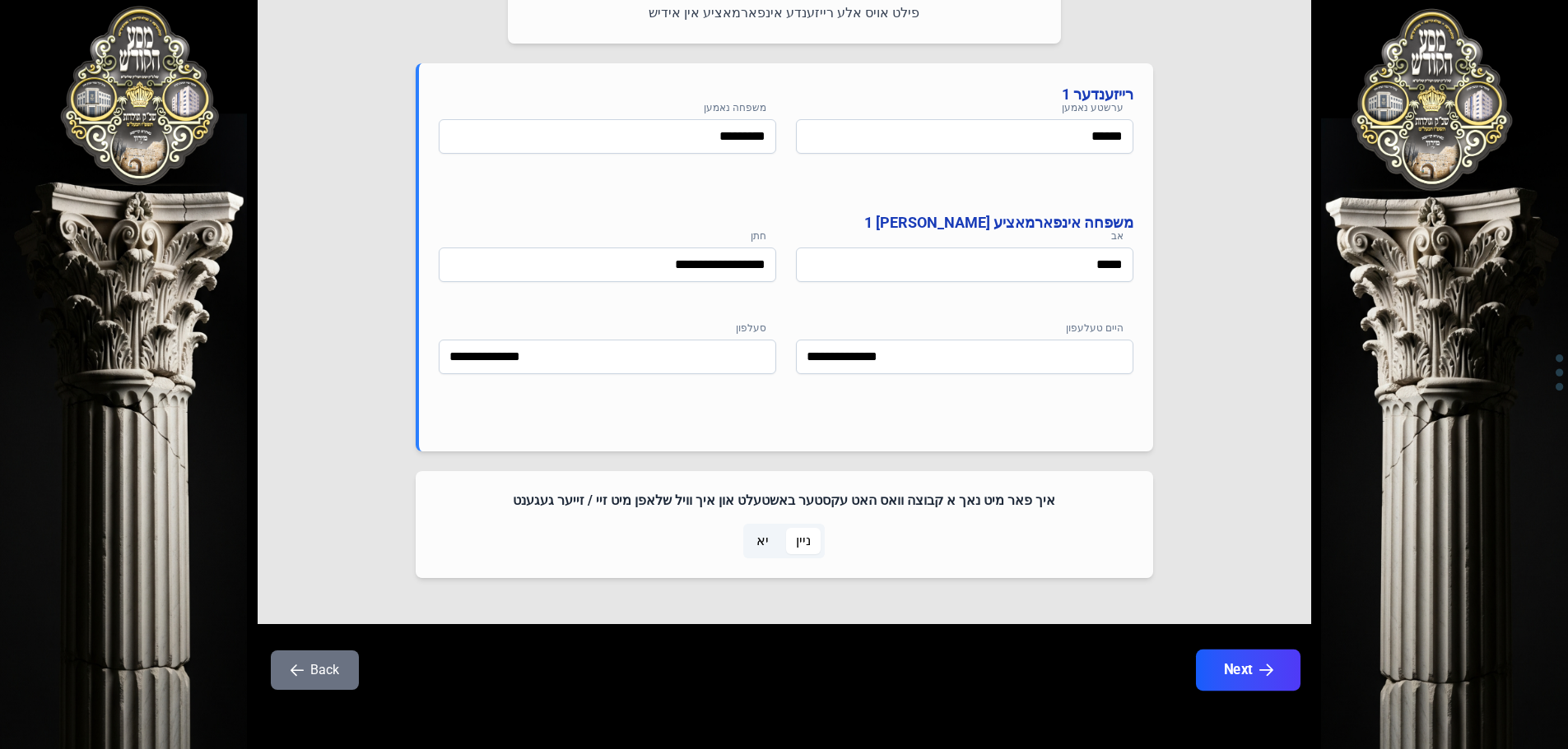
click at [1277, 680] on button "Next" at bounding box center [1247, 670] width 105 height 41
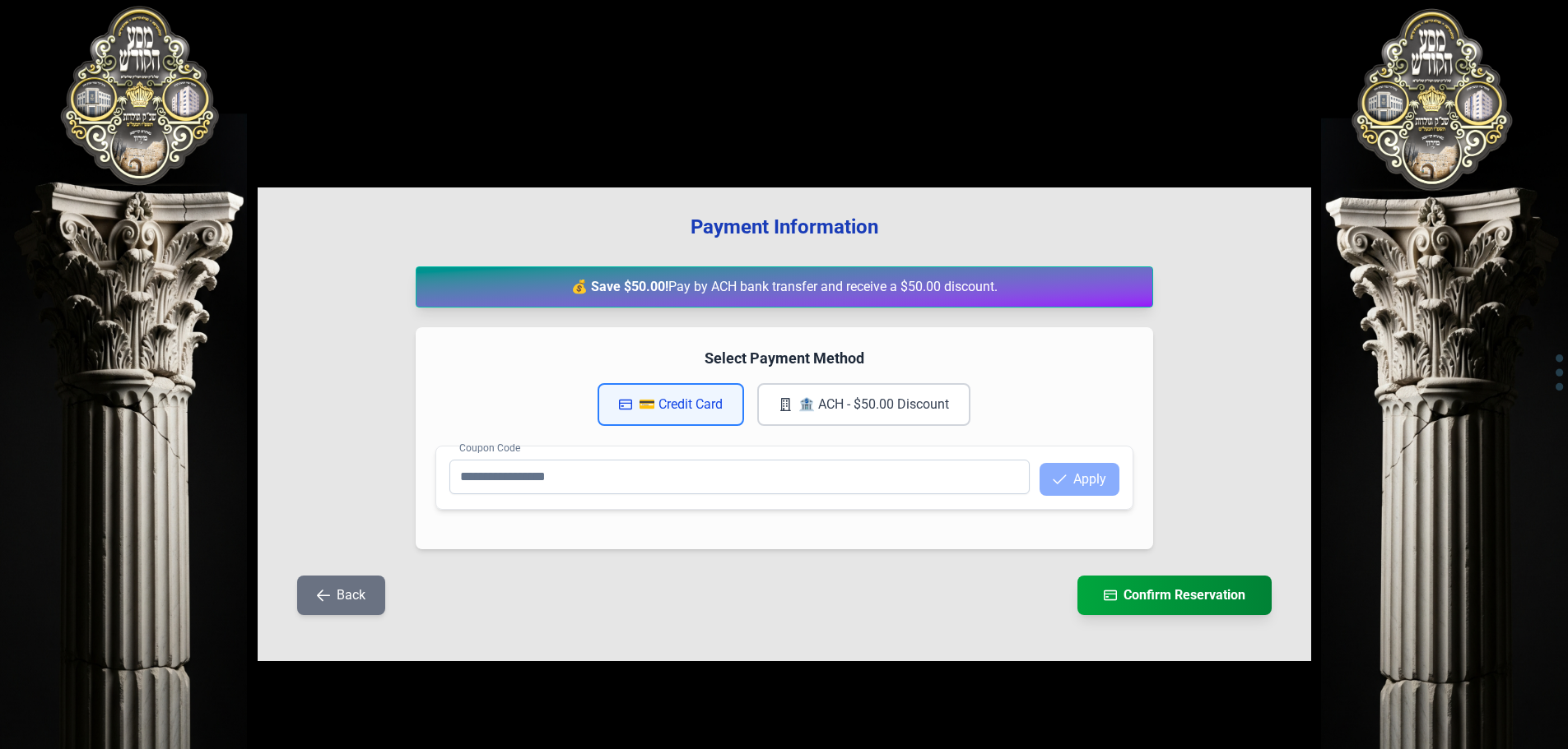
scroll to position [0, 0]
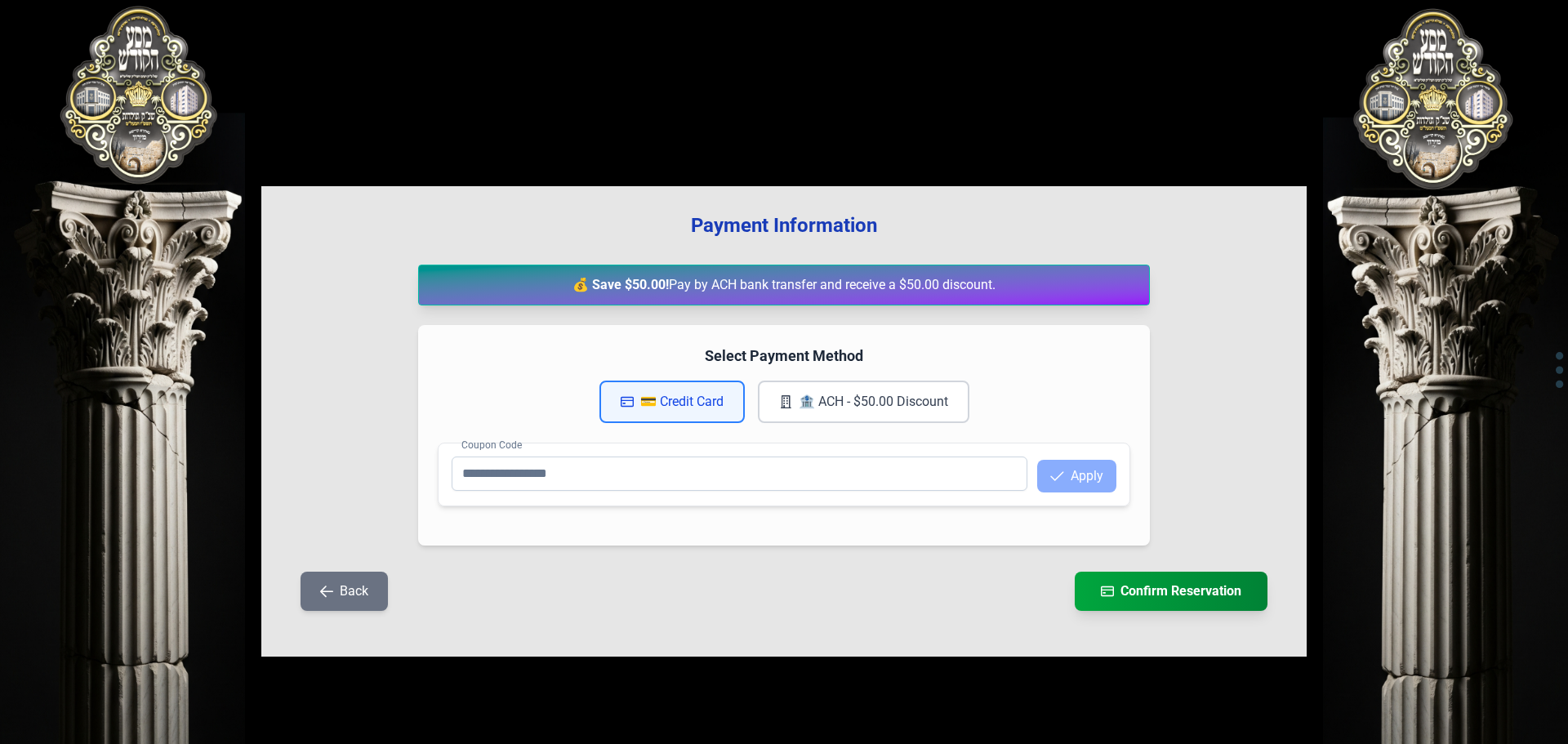
click at [807, 406] on button "🏦 ACH - $50.00 Discount" at bounding box center [864, 402] width 211 height 43
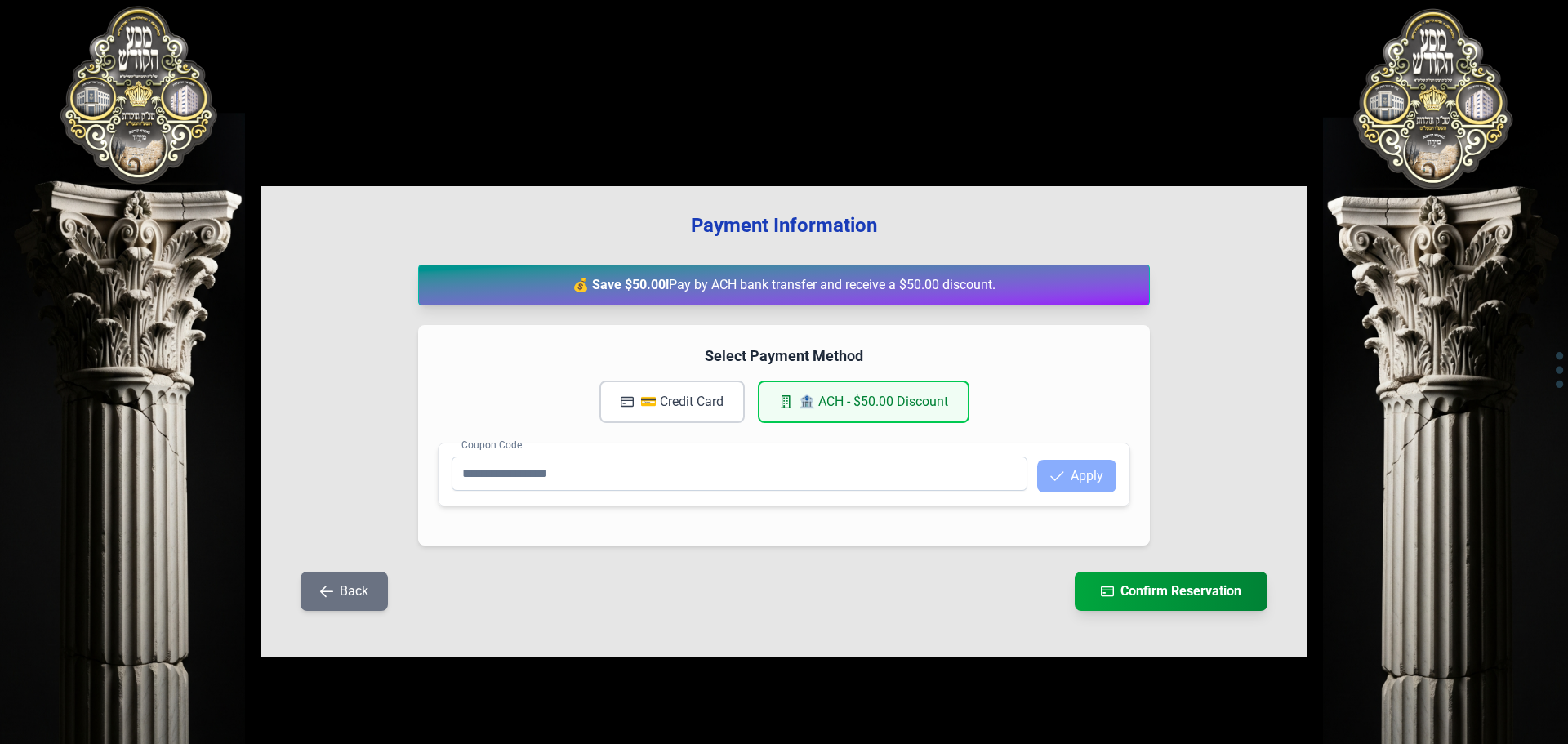
click at [614, 399] on button "💳 Credit Card" at bounding box center [672, 402] width 146 height 43
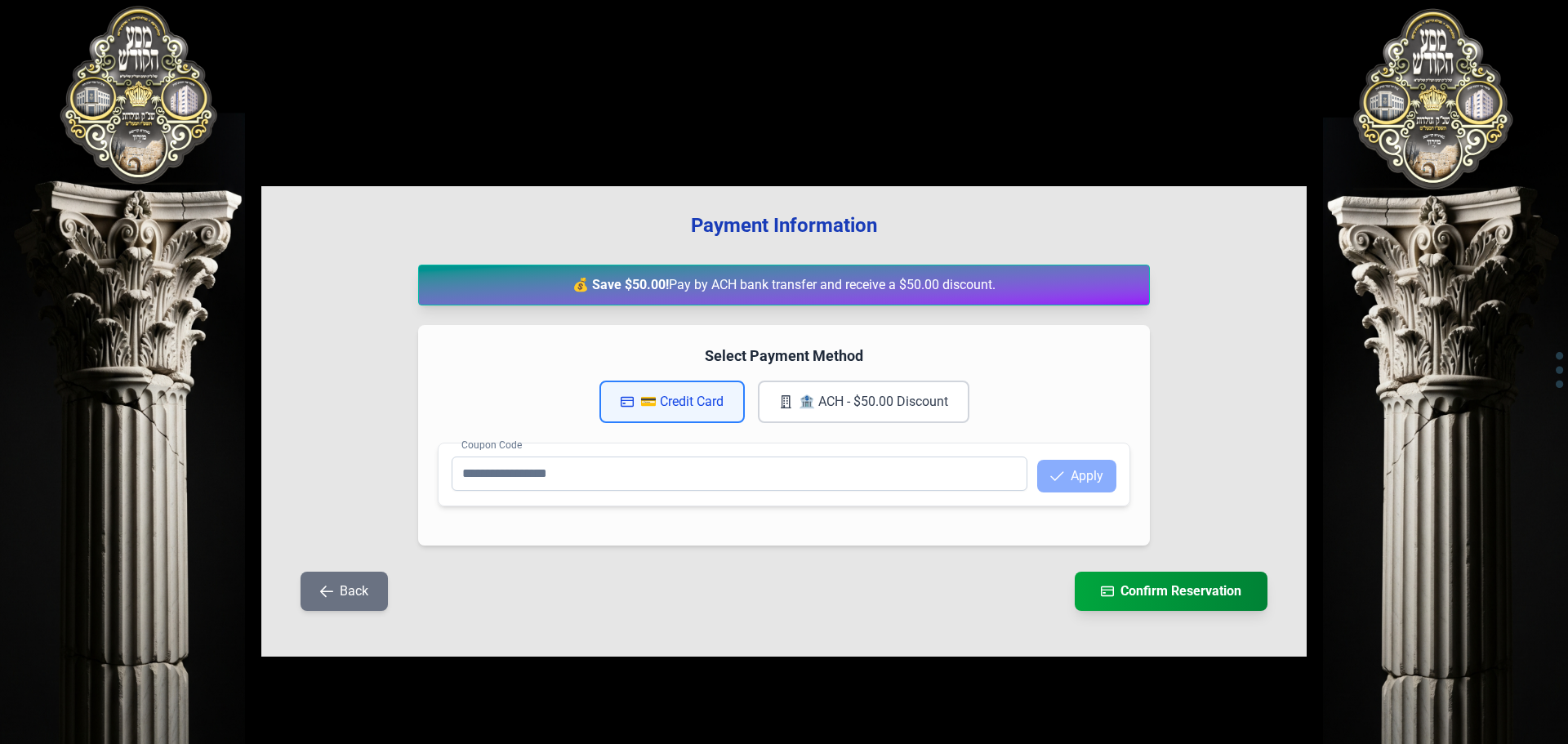
click at [814, 391] on button "🏦 ACH - $50.00 Discount" at bounding box center [864, 402] width 211 height 43
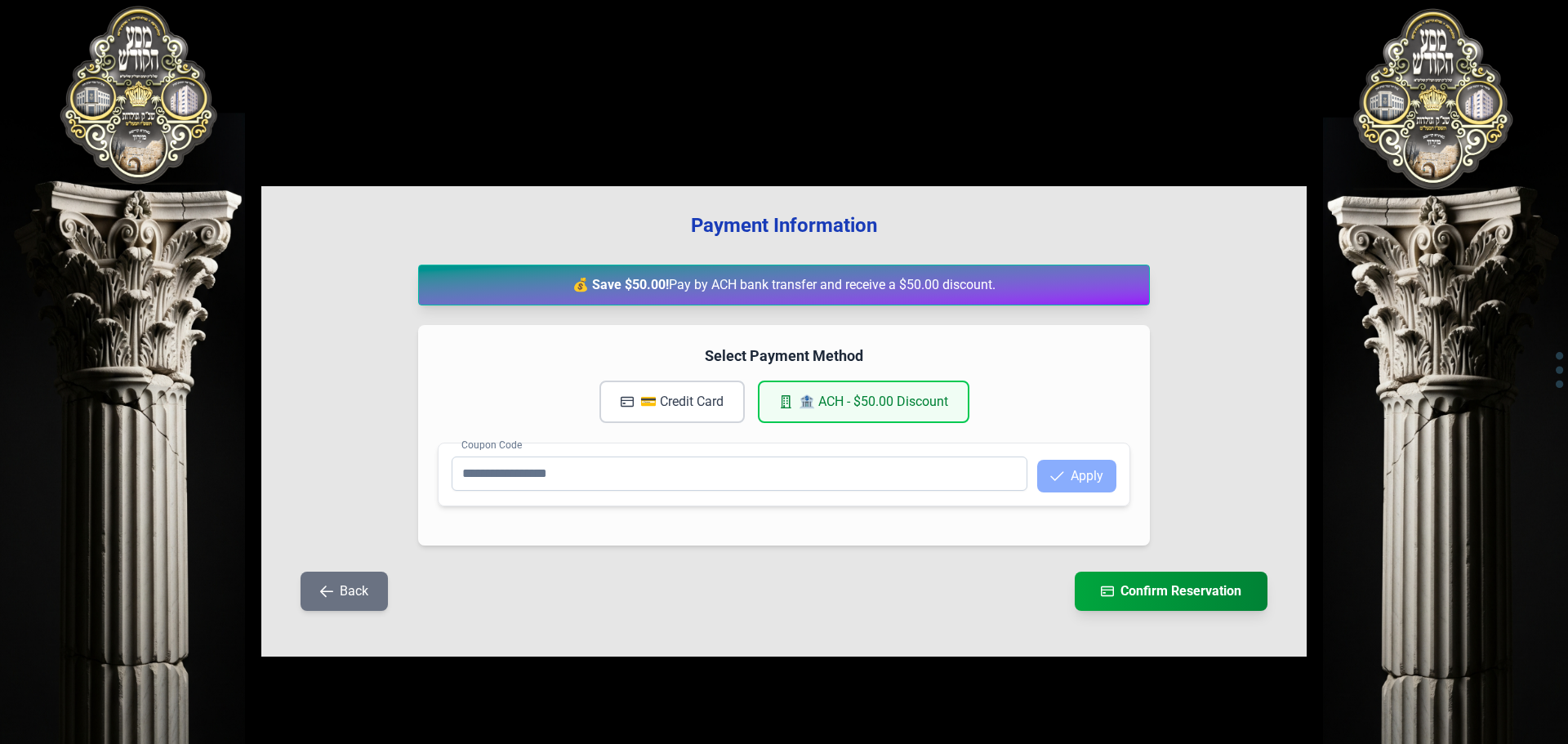
click at [717, 408] on button "💳 Credit Card" at bounding box center [672, 402] width 146 height 43
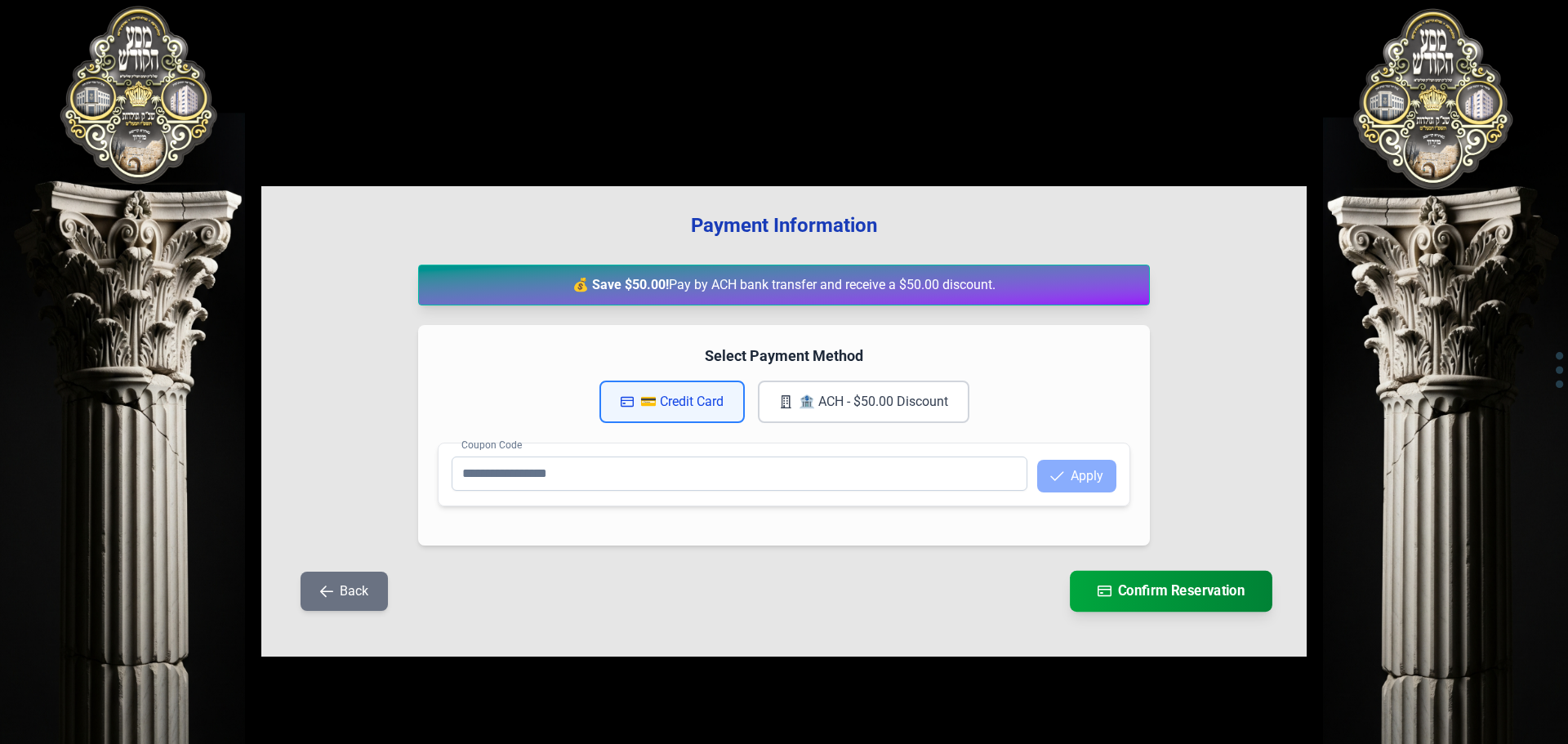
click at [1134, 585] on button "Confirm Reservation" at bounding box center [1171, 591] width 203 height 41
click at [715, 272] on div "💰 Save $50.00! Pay by ACH bank transfer and receive a $50.00 discount." at bounding box center [784, 285] width 732 height 41
click at [833, 402] on button "🏦 ACH - $50.00 Discount" at bounding box center [864, 402] width 211 height 43
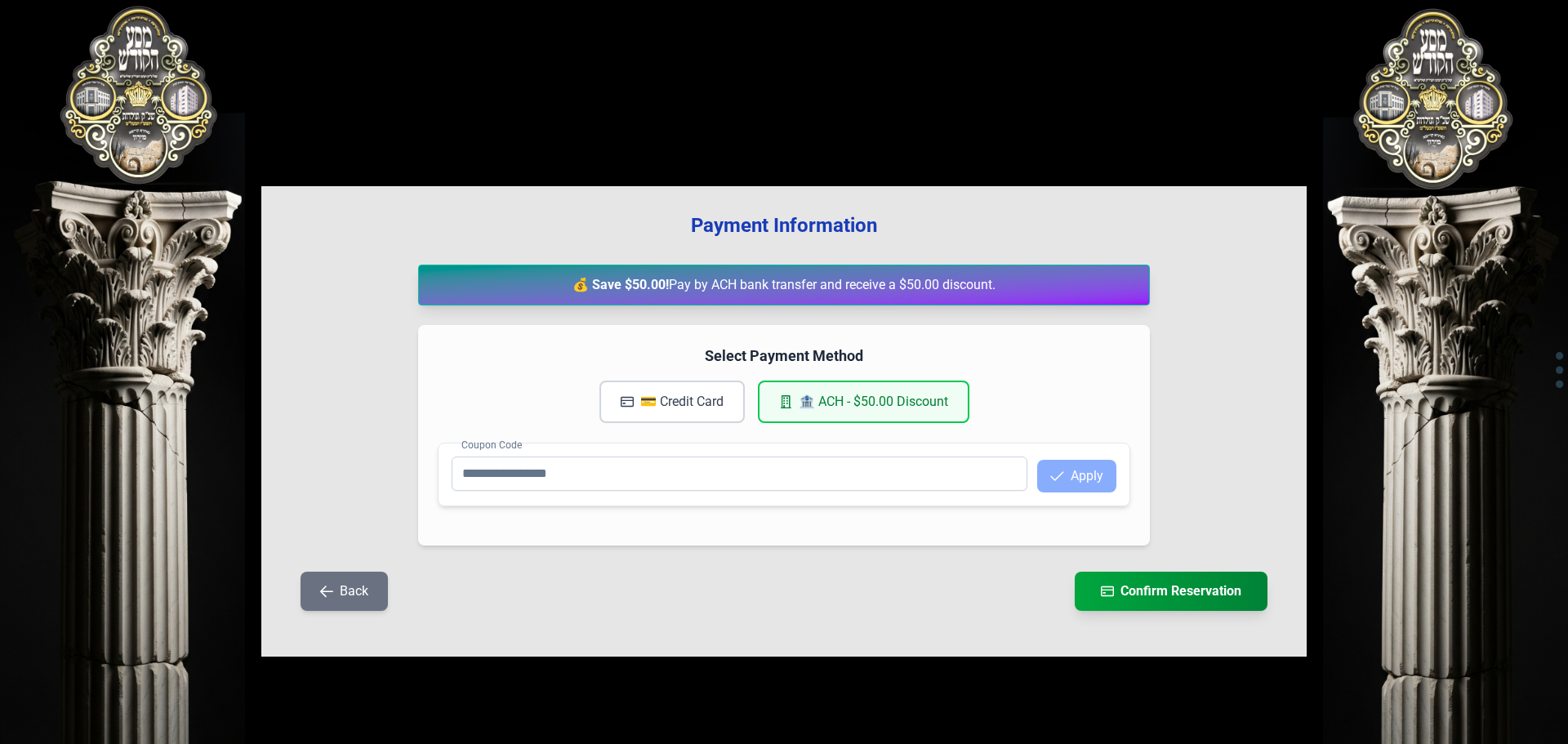
click at [833, 402] on button "🏦 ACH - $50.00 Discount" at bounding box center [864, 402] width 211 height 43
click at [1156, 588] on button "Confirm Reservation" at bounding box center [1171, 591] width 203 height 41
click at [702, 407] on button "💳 Credit Card" at bounding box center [672, 402] width 146 height 43
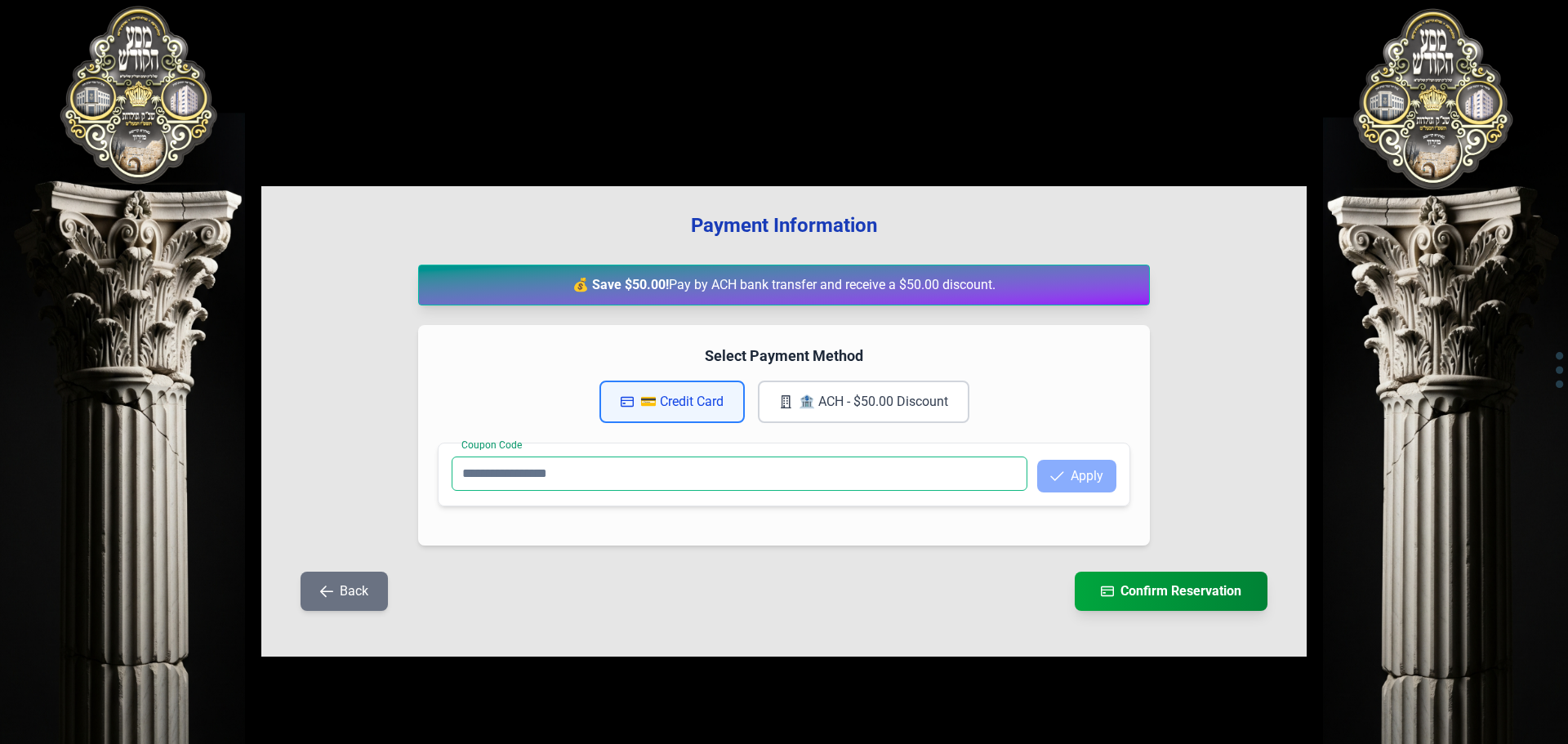
click at [687, 479] on input "Coupon Code" at bounding box center [739, 474] width 576 height 34
type input "***"
click at [1061, 487] on button "Apply" at bounding box center [1077, 476] width 79 height 32
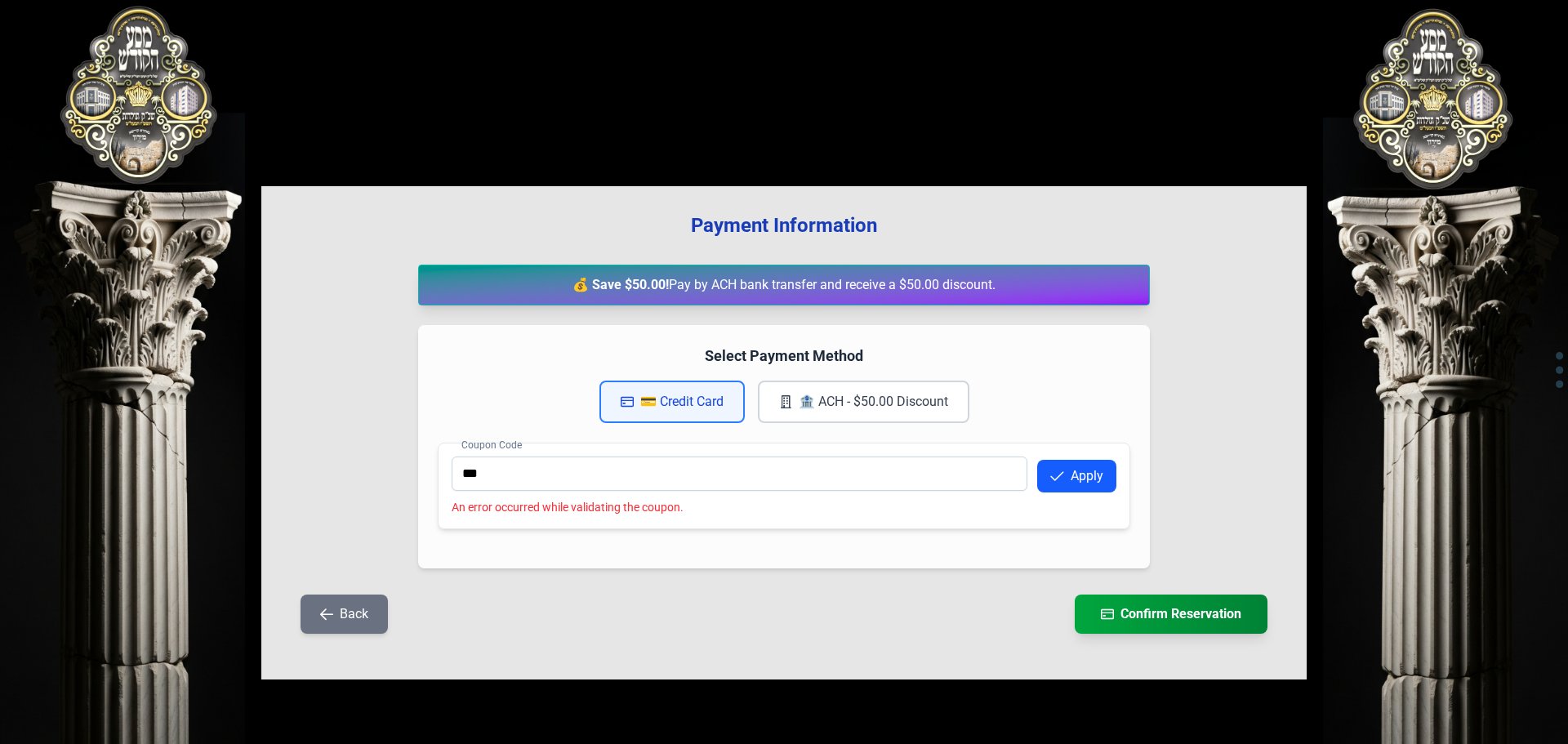
drag, startPoint x: 1147, startPoint y: 606, endPoint x: 932, endPoint y: 58, distance: 588.7
click at [1146, 606] on button "Confirm Reservation" at bounding box center [1171, 614] width 192 height 39
click at [348, 618] on button "Back" at bounding box center [344, 614] width 88 height 39
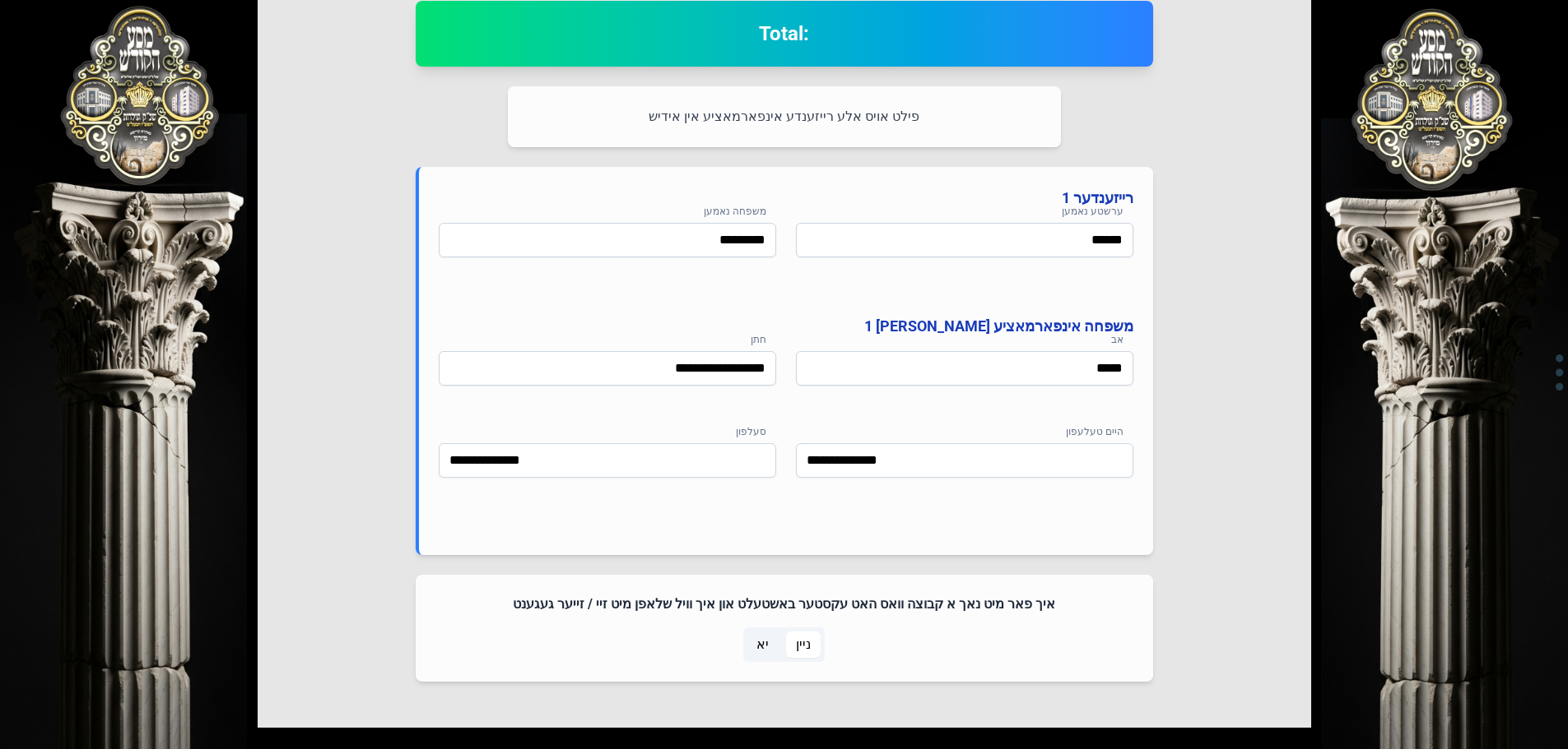
scroll to position [785, 0]
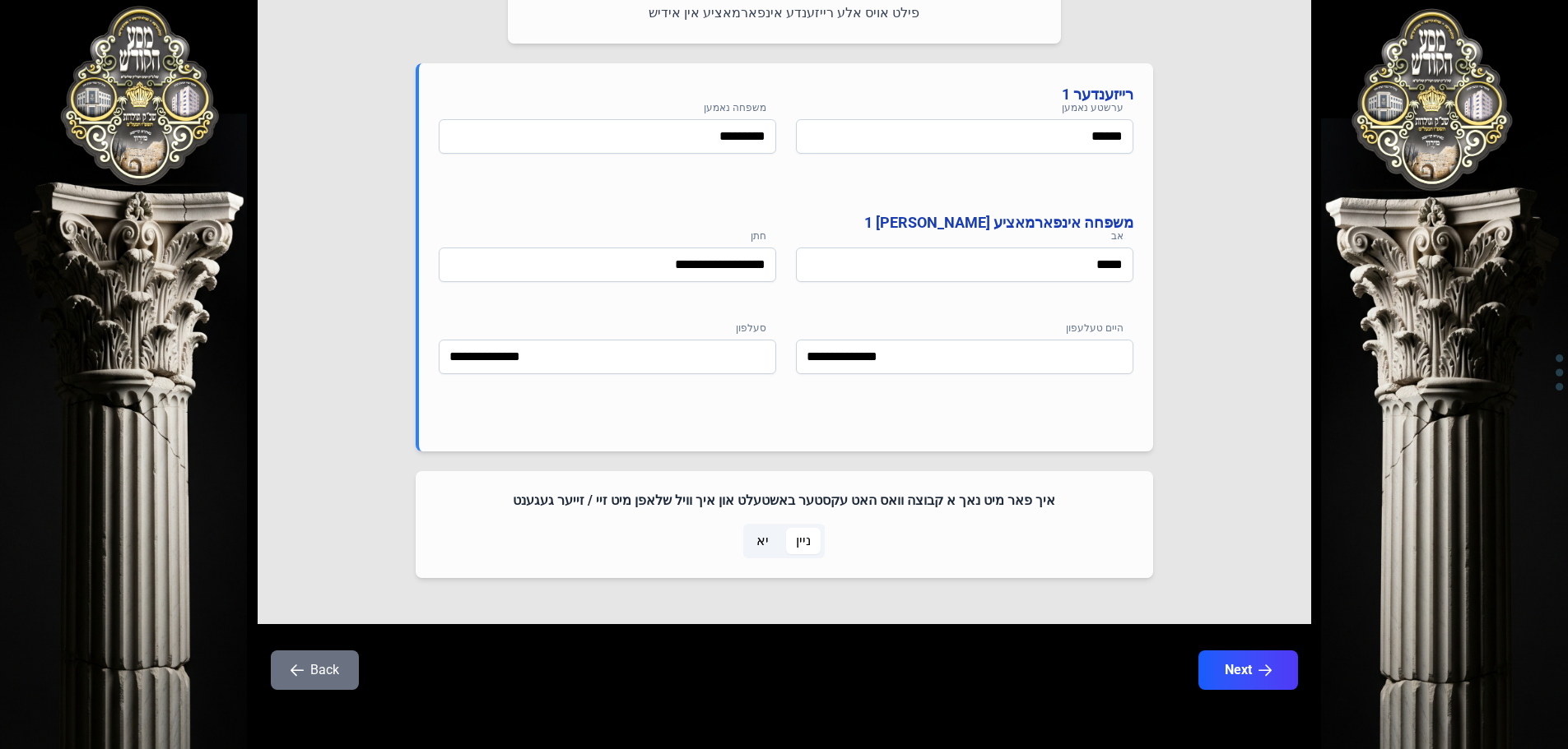
click at [285, 655] on button "Back" at bounding box center [314, 670] width 88 height 39
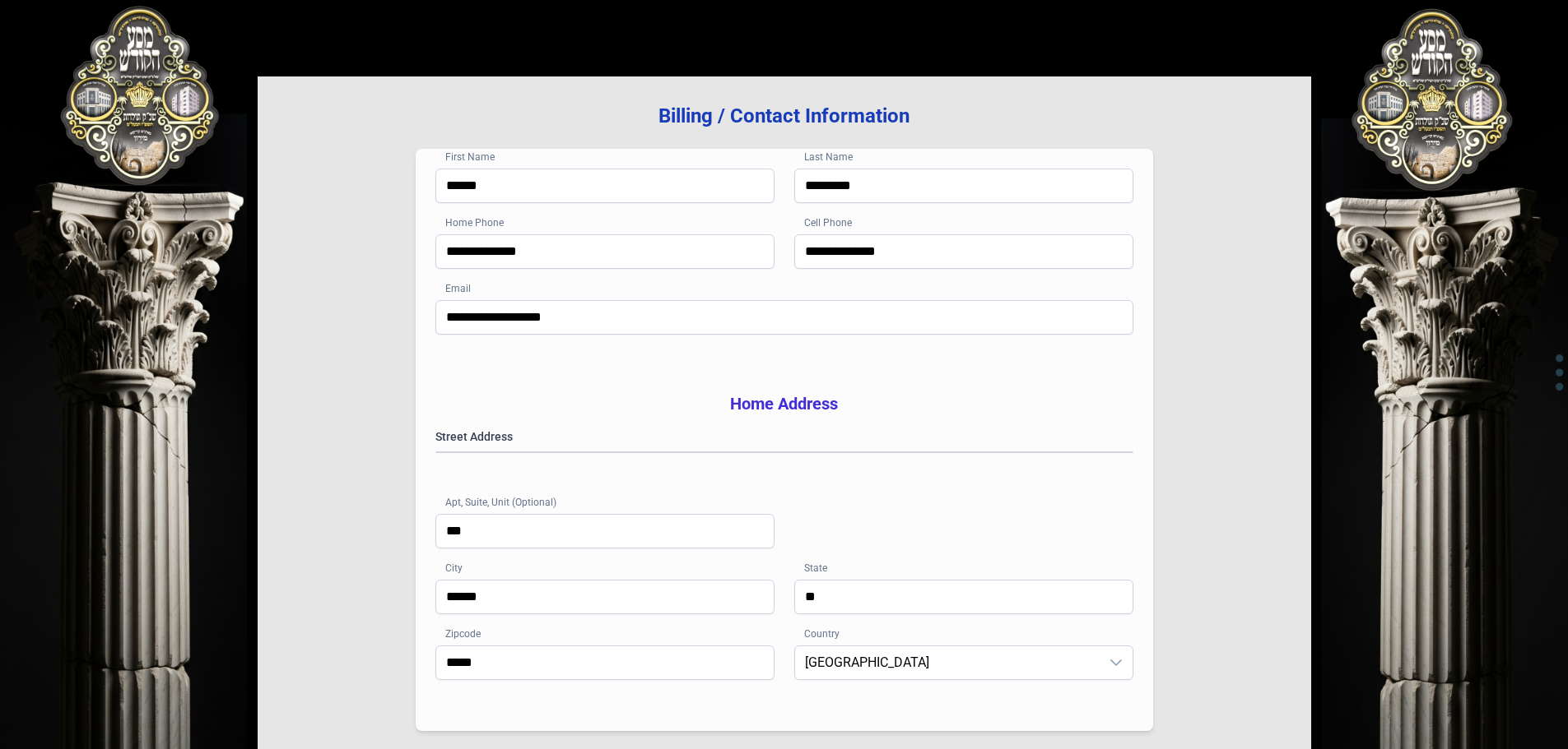
scroll to position [269, 0]
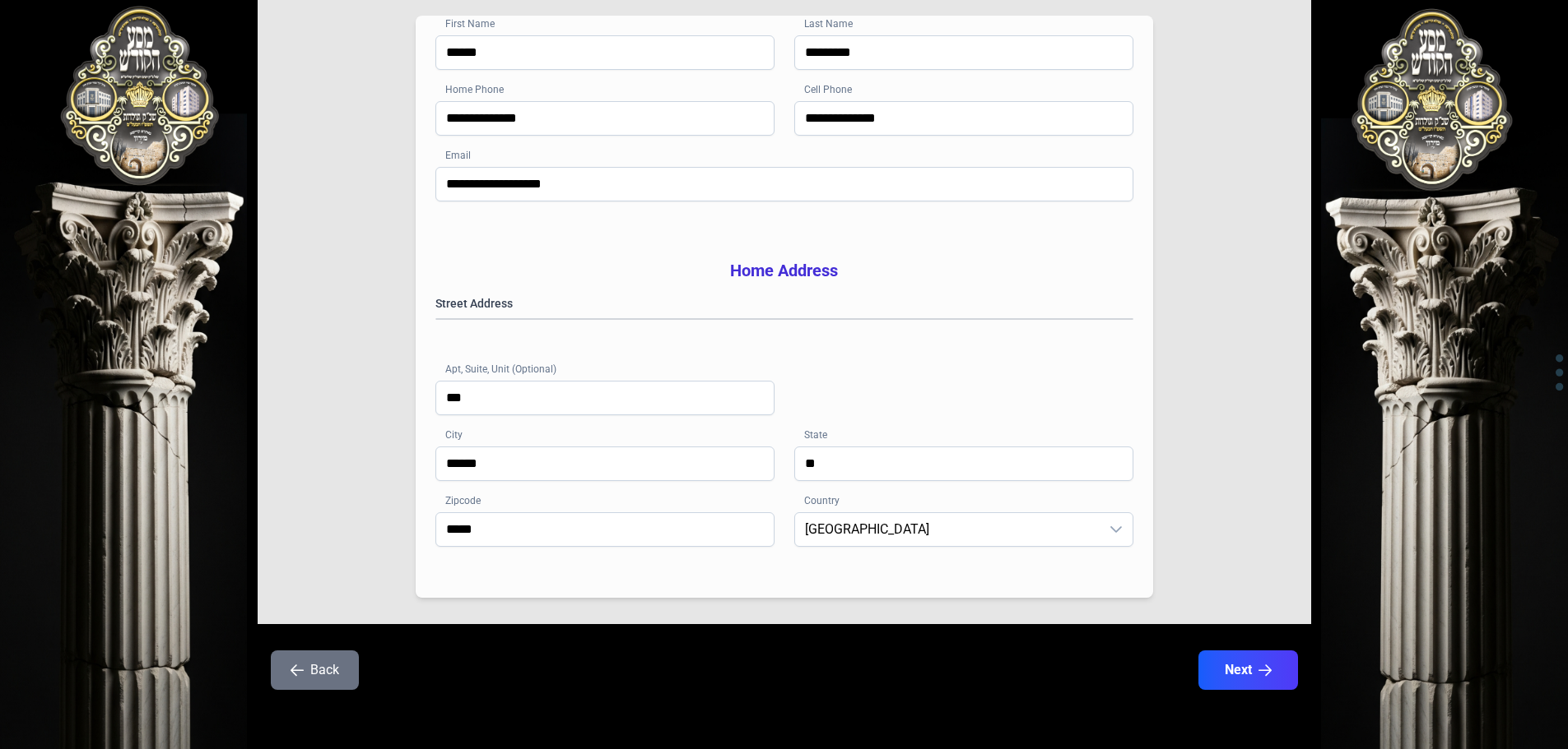
click at [344, 678] on button "Back" at bounding box center [314, 670] width 88 height 39
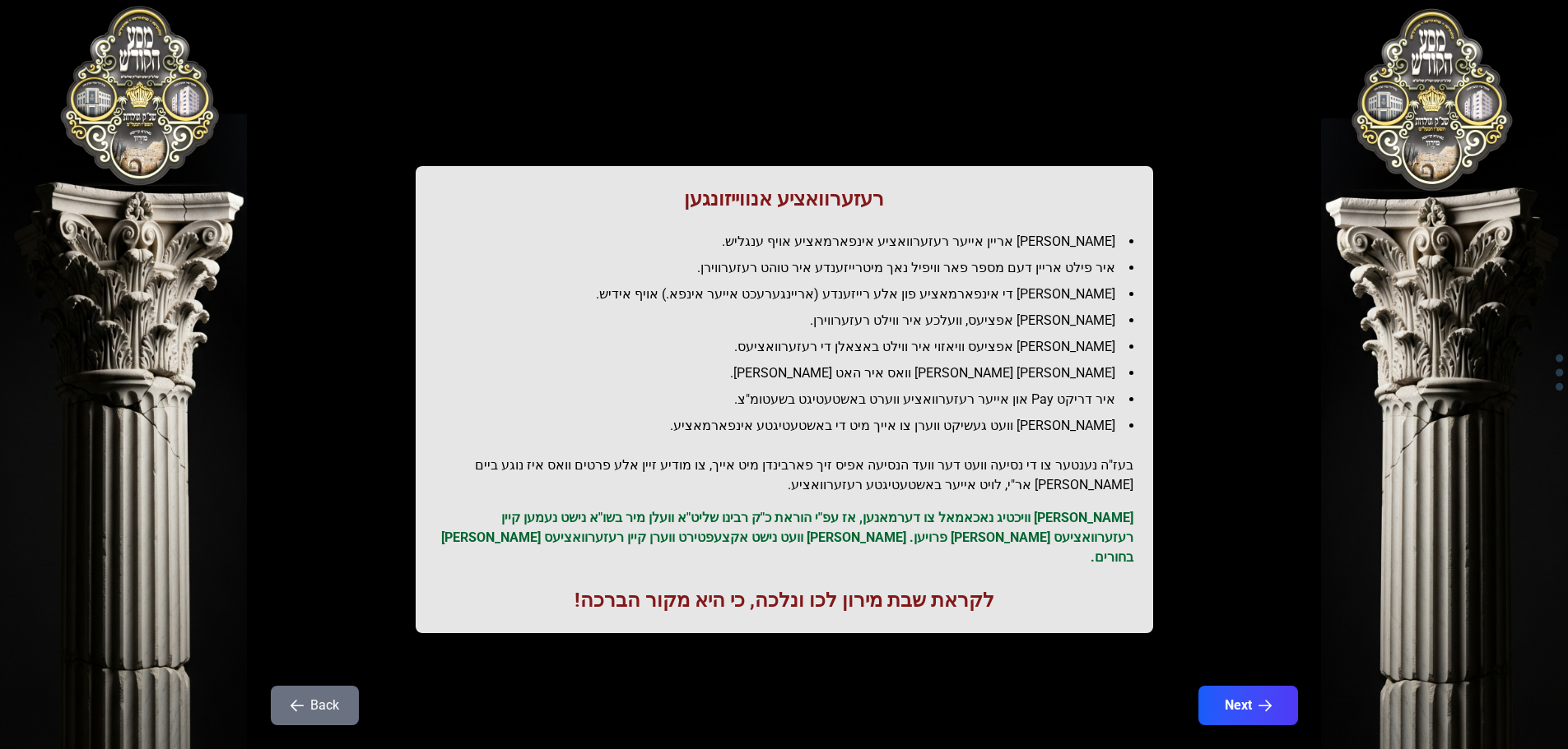
scroll to position [47, 0]
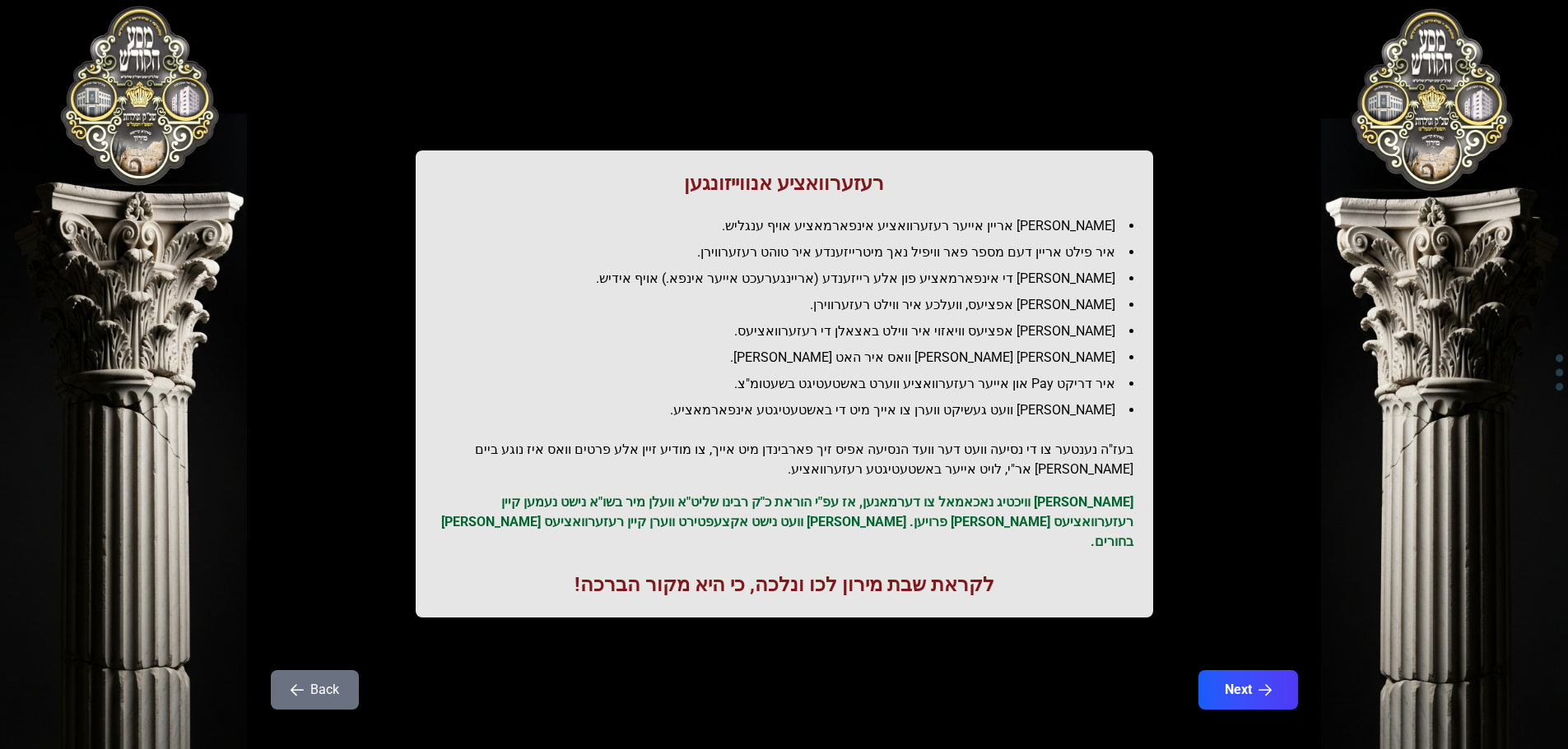
click at [345, 670] on button "Back" at bounding box center [314, 690] width 88 height 39
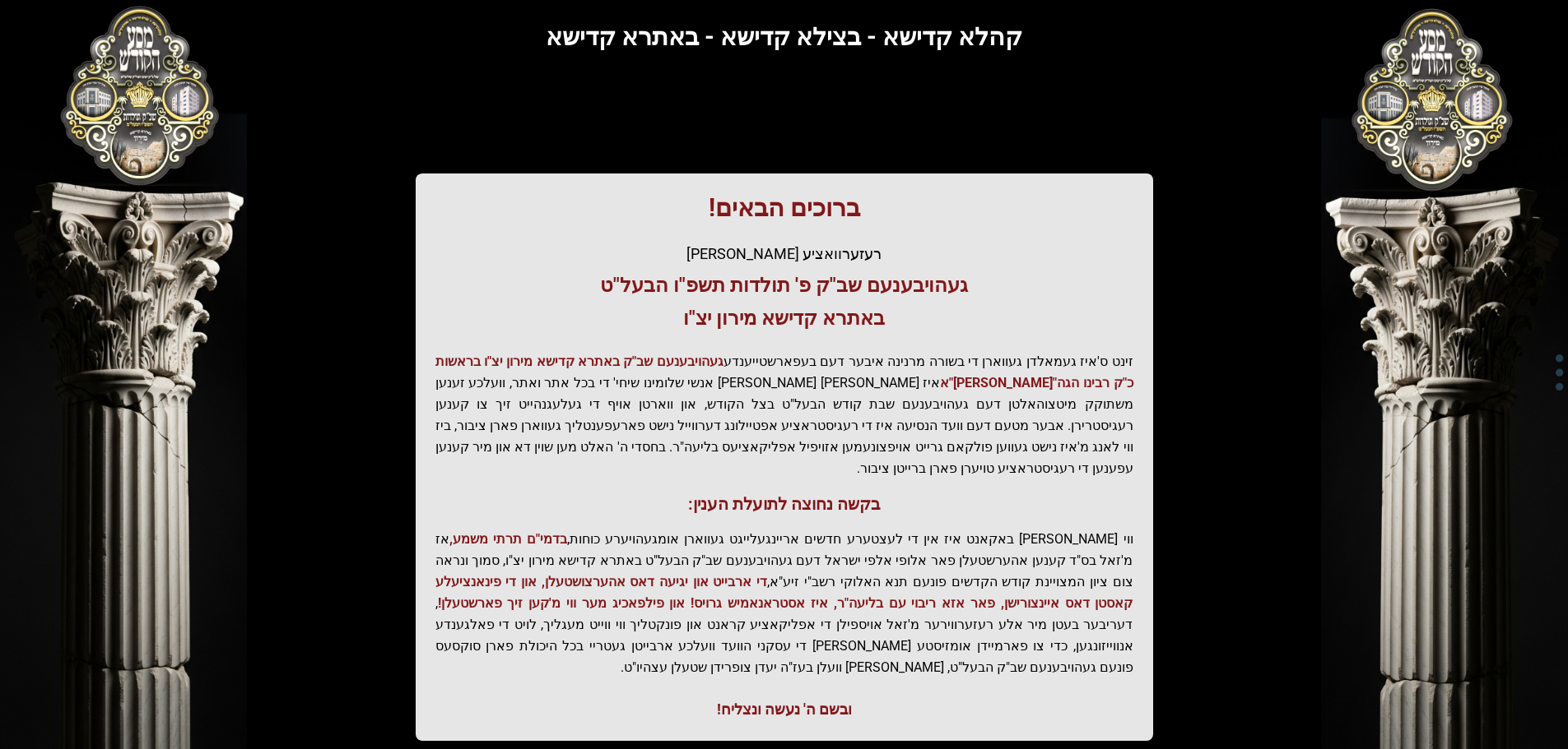
scroll to position [0, 0]
